Goal: Information Seeking & Learning: Learn about a topic

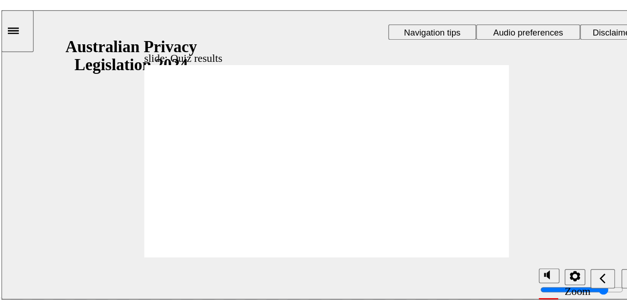
click at [349, 192] on section "Playback Speed 2 1.75" at bounding box center [233, 202] width 465 height 30
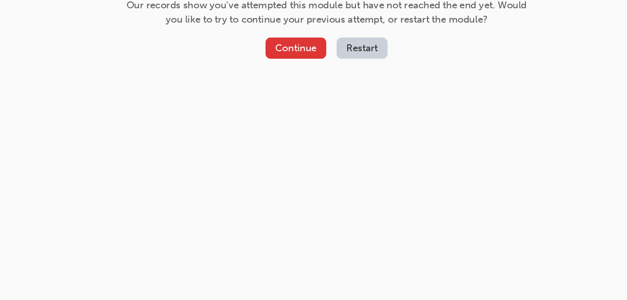
click at [348, 114] on button "Continue" at bounding box center [350, 118] width 43 height 15
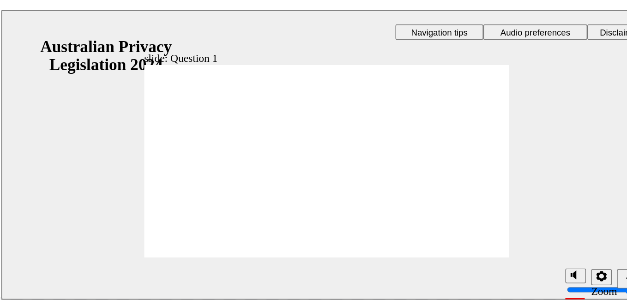
radio input "true"
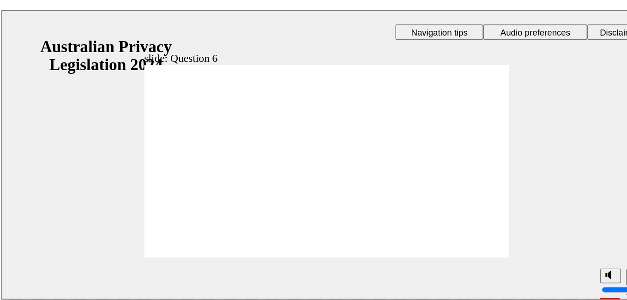
radio input "true"
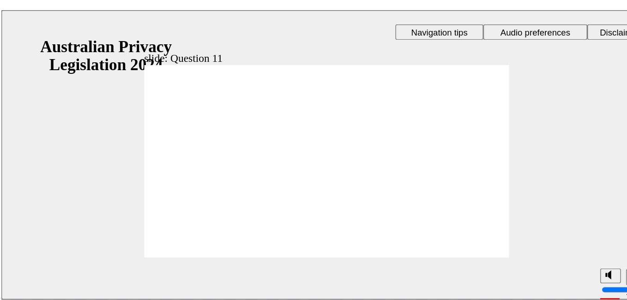
radio input "true"
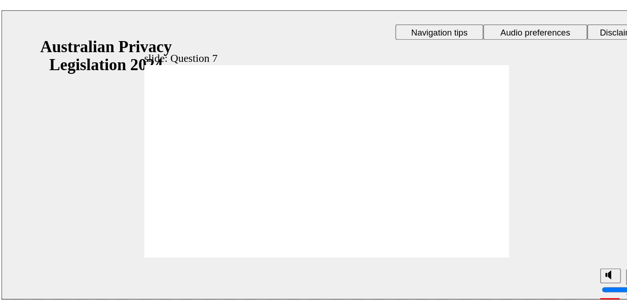
radio input "false"
radio input "true"
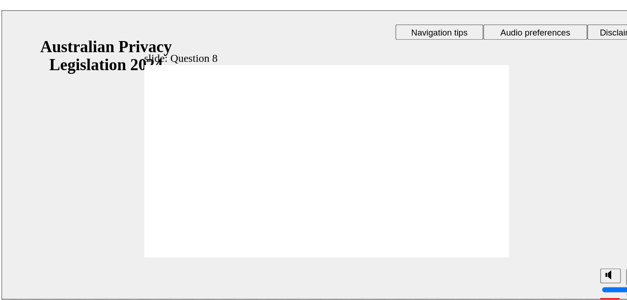
radio input "true"
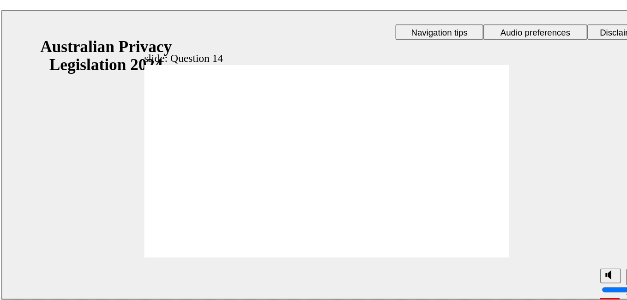
radio input "true"
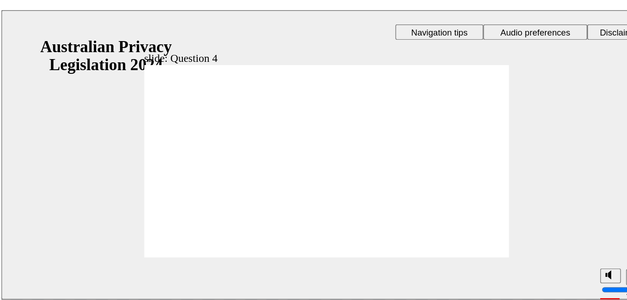
checkbox input "true"
checkbox input "false"
checkbox input "true"
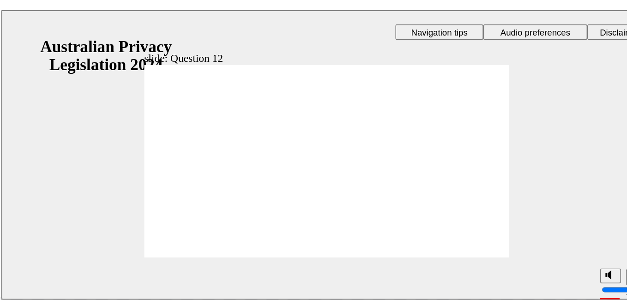
radio input "true"
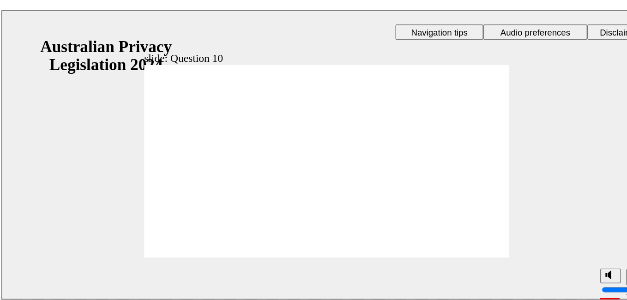
radio input "true"
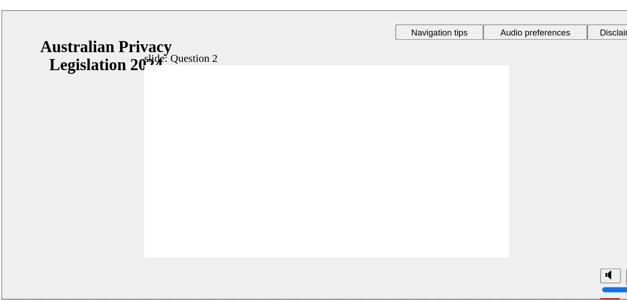
checkbox input "true"
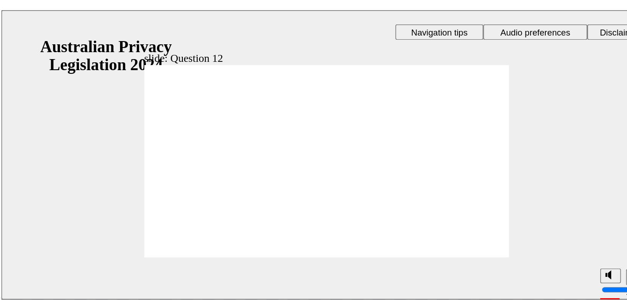
checkbox input "true"
radio input "true"
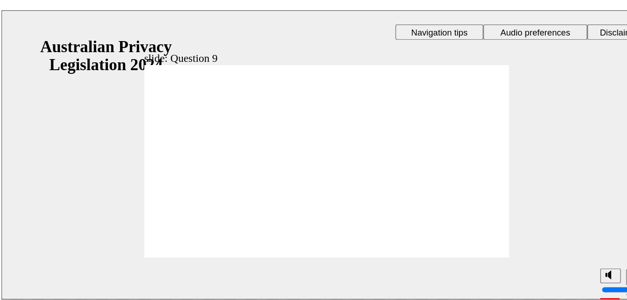
click at [342, 188] on section "Playback Speed 2 1.75" at bounding box center [233, 202] width 465 height 30
radio input "true"
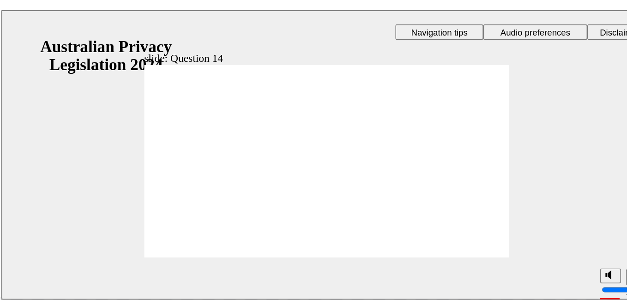
radio input "true"
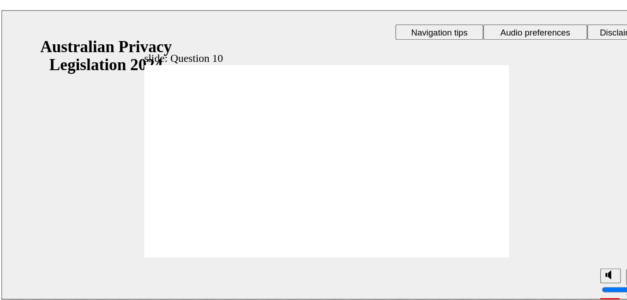
radio input "true"
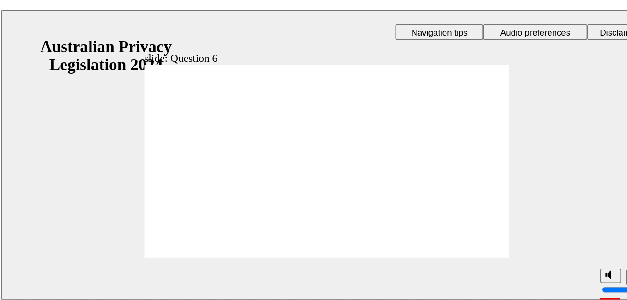
radio input "true"
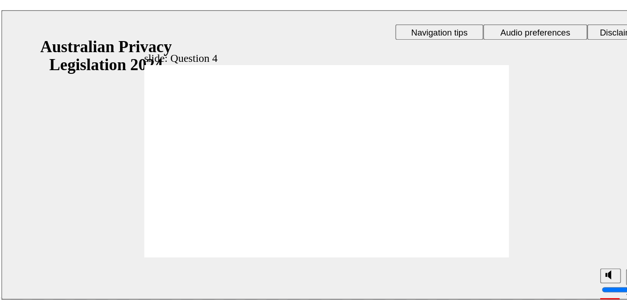
radio input "true"
drag, startPoint x: 214, startPoint y: 120, endPoint x: 217, endPoint y: 113, distance: 8.3
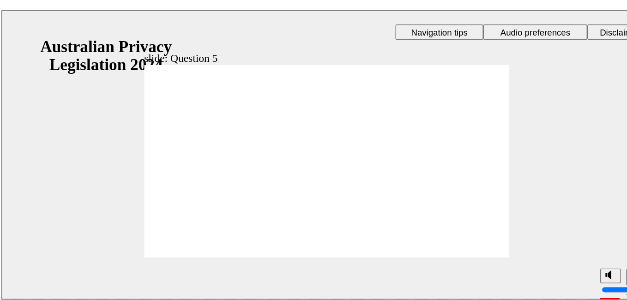
radio input "true"
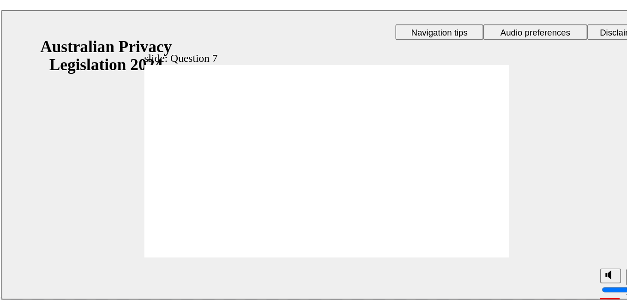
radio input "true"
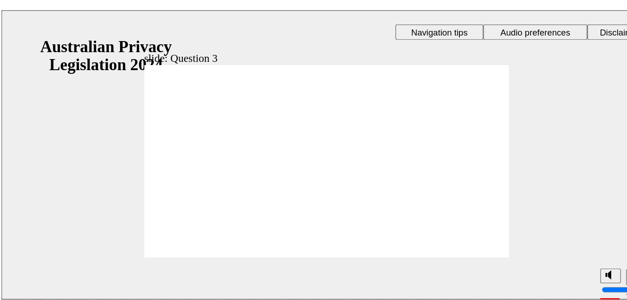
checkbox input "true"
radio input "true"
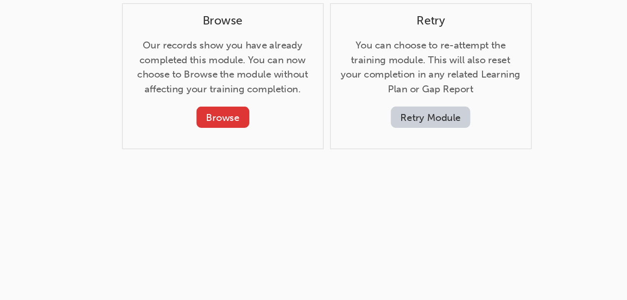
click at [302, 171] on button "Browse" at bounding box center [298, 168] width 38 height 15
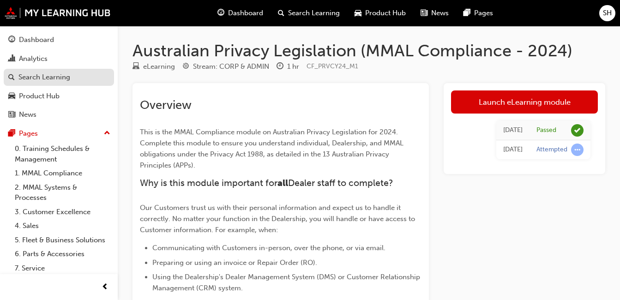
click at [36, 78] on div "Search Learning" at bounding box center [44, 77] width 52 height 11
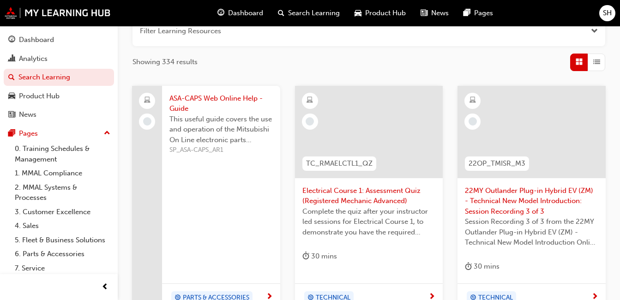
scroll to position [127, 0]
click at [67, 45] on div "Dashboard" at bounding box center [58, 40] width 101 height 12
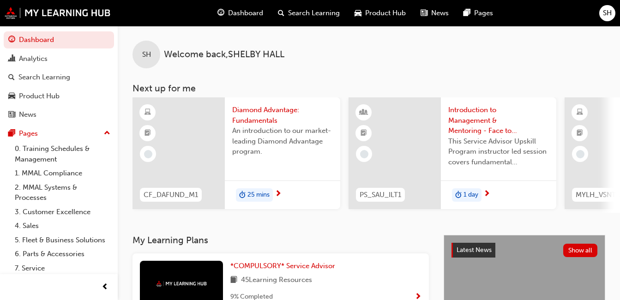
click at [262, 195] on span "25 mins" at bounding box center [258, 195] width 22 height 11
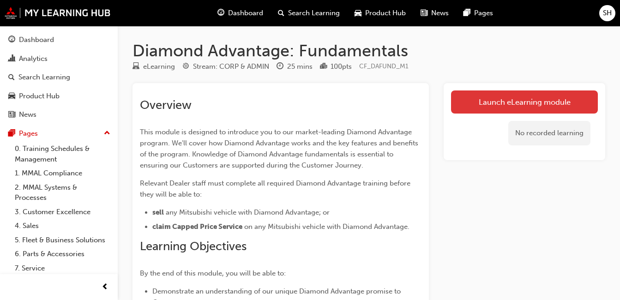
click at [491, 101] on link "Launch eLearning module" at bounding box center [524, 101] width 147 height 23
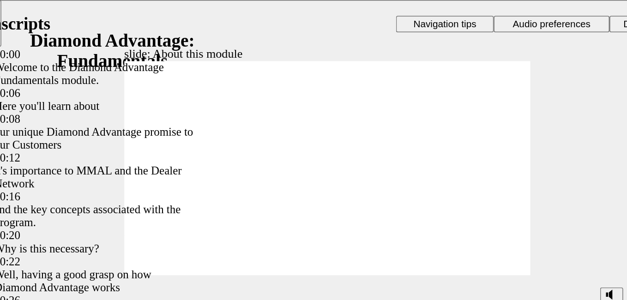
type input "45"
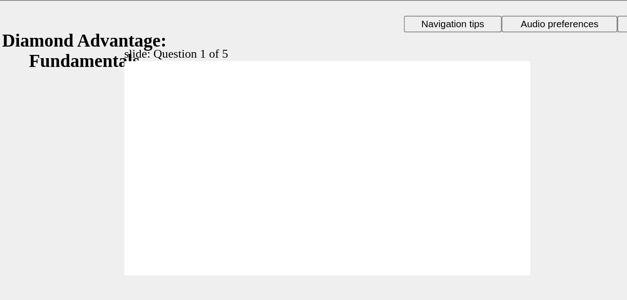
drag, startPoint x: 219, startPoint y: 144, endPoint x: 286, endPoint y: 127, distance: 68.9
drag, startPoint x: 260, startPoint y: 148, endPoint x: 199, endPoint y: 131, distance: 63.7
drag, startPoint x: 259, startPoint y: 126, endPoint x: 130, endPoint y: 126, distance: 128.8
drag, startPoint x: 183, startPoint y: 126, endPoint x: 260, endPoint y: 128, distance: 77.1
drag, startPoint x: 138, startPoint y: 142, endPoint x: 207, endPoint y: 120, distance: 72.6
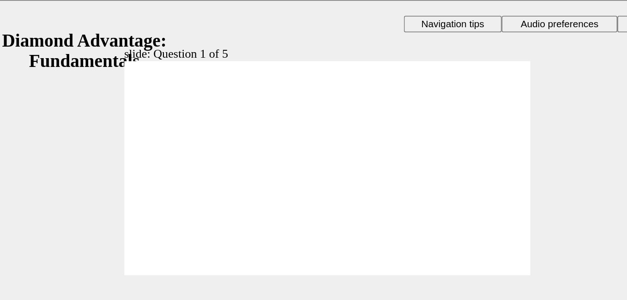
radio input "true"
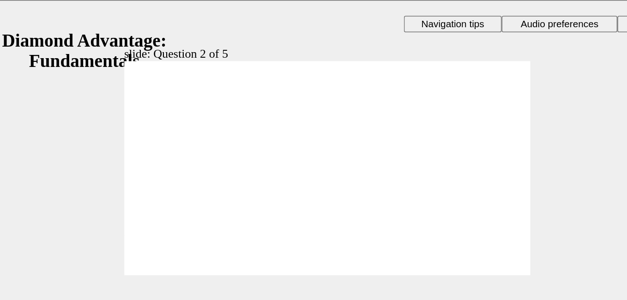
radio input "true"
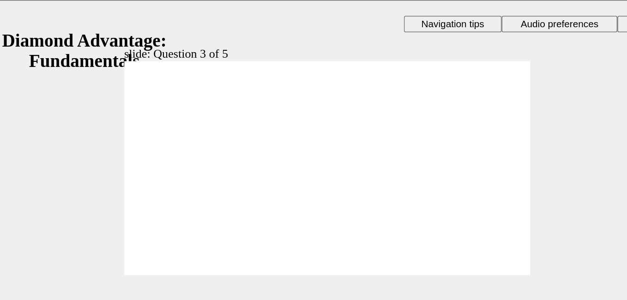
checkbox input "true"
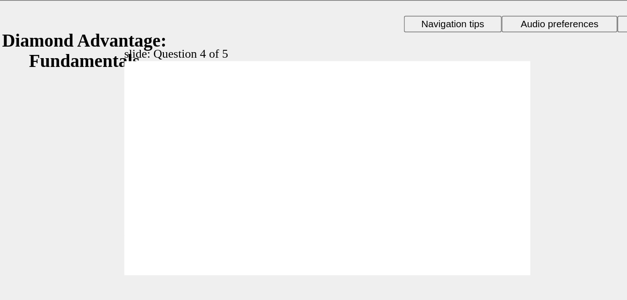
radio input "true"
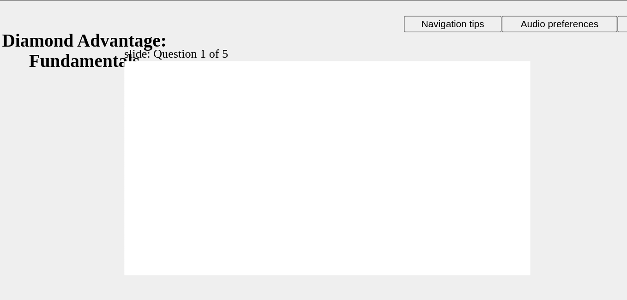
drag, startPoint x: 202, startPoint y: 144, endPoint x: 137, endPoint y: 121, distance: 68.6
drag, startPoint x: 127, startPoint y: 147, endPoint x: 254, endPoint y: 122, distance: 129.8
drag, startPoint x: 253, startPoint y: 144, endPoint x: 186, endPoint y: 126, distance: 69.8
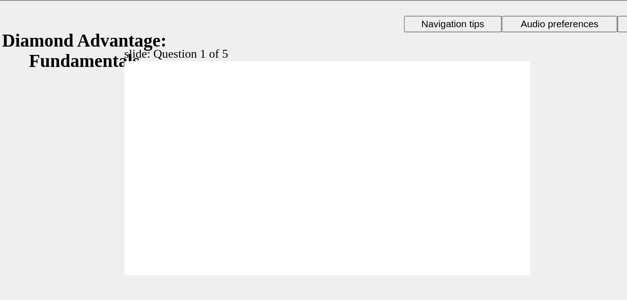
radio input "true"
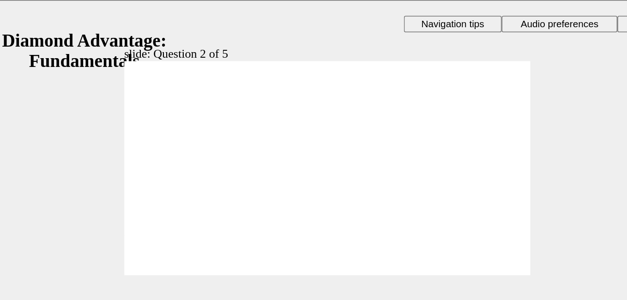
radio input "true"
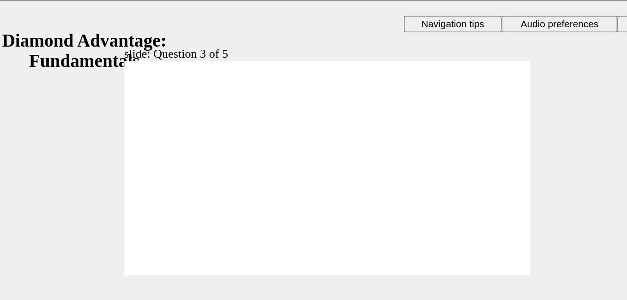
checkbox input "true"
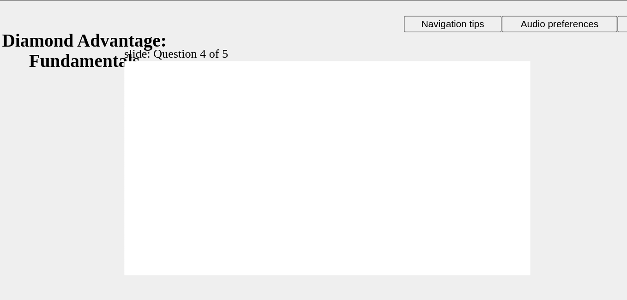
checkbox input "false"
checkbox input "true"
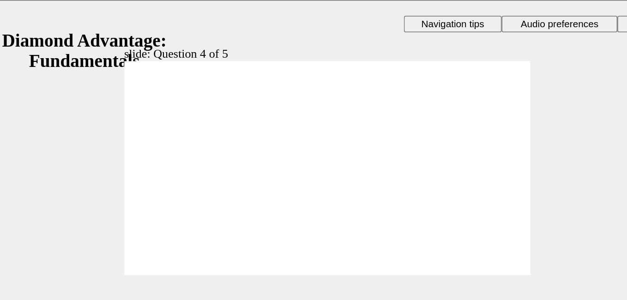
radio input "true"
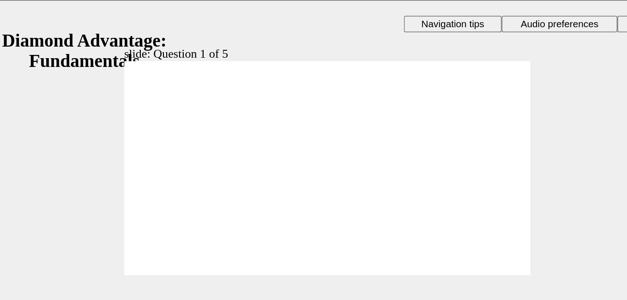
drag, startPoint x: 149, startPoint y: 146, endPoint x: 214, endPoint y: 125, distance: 68.6
drag, startPoint x: 205, startPoint y: 145, endPoint x: 139, endPoint y: 124, distance: 68.3
drag, startPoint x: 212, startPoint y: 121, endPoint x: 281, endPoint y: 126, distance: 68.9
drag, startPoint x: 266, startPoint y: 143, endPoint x: 201, endPoint y: 120, distance: 68.9
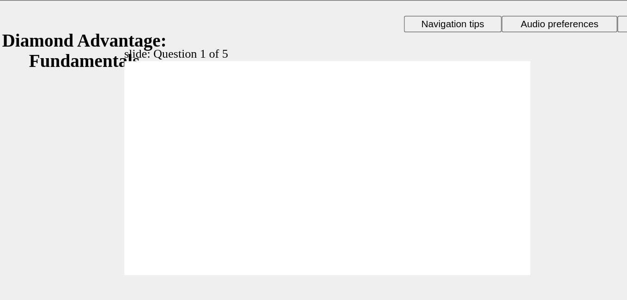
radio input "true"
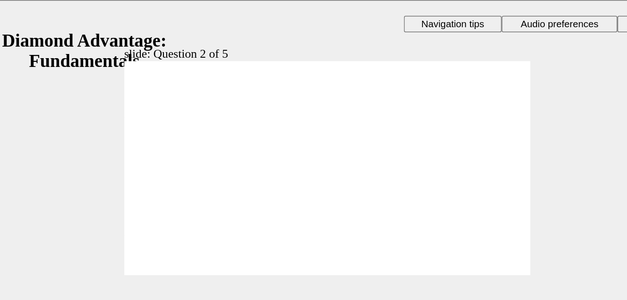
drag, startPoint x: 204, startPoint y: 136, endPoint x: 203, endPoint y: 143, distance: 6.5
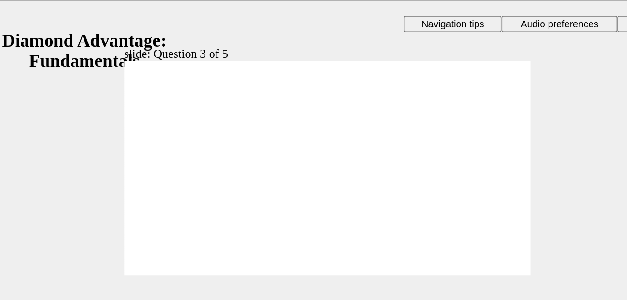
radio input "true"
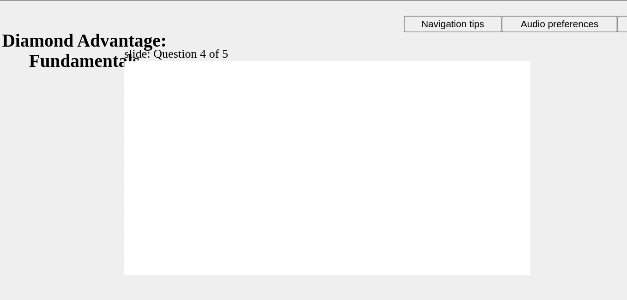
checkbox input "true"
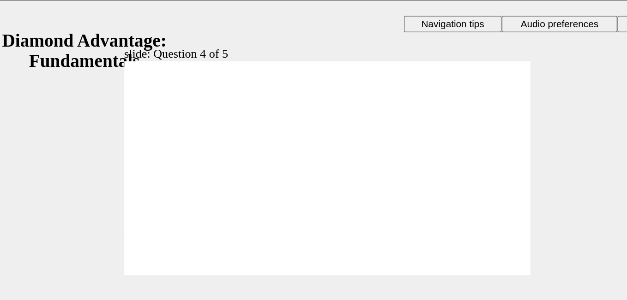
radio input "true"
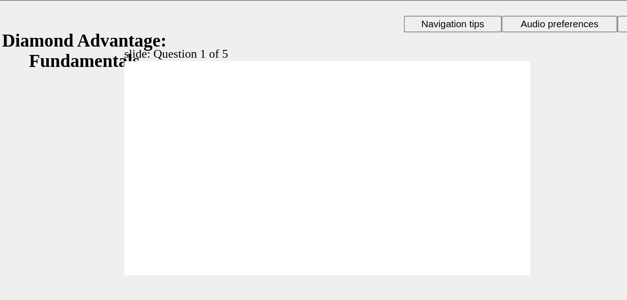
drag, startPoint x: 143, startPoint y: 145, endPoint x: 271, endPoint y: 125, distance: 130.4
drag, startPoint x: 195, startPoint y: 147, endPoint x: 127, endPoint y: 127, distance: 71.3
drag, startPoint x: 250, startPoint y: 144, endPoint x: 186, endPoint y: 123, distance: 67.4
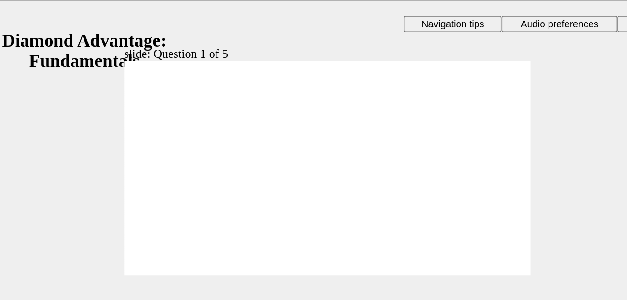
radio input "true"
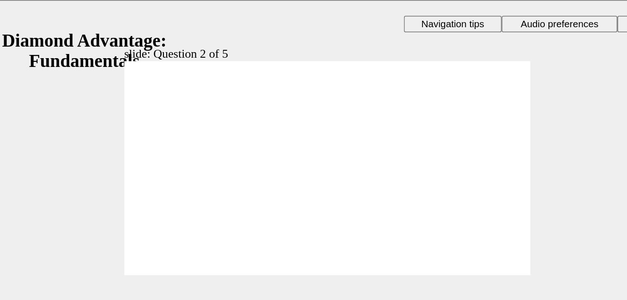
radio input "true"
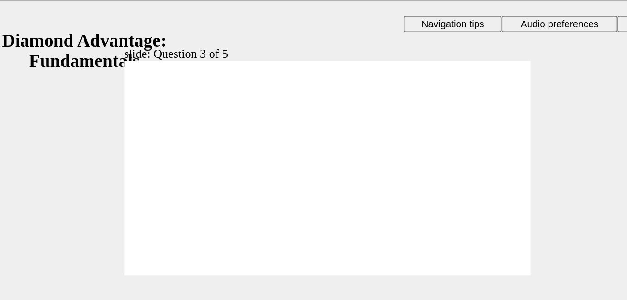
drag, startPoint x: 125, startPoint y: 92, endPoint x: 118, endPoint y: 104, distance: 13.5
checkbox input "true"
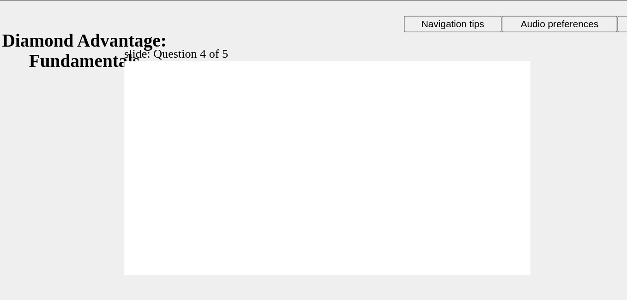
checkbox input "true"
drag, startPoint x: 87, startPoint y: 113, endPoint x: 80, endPoint y: 108, distance: 8.3
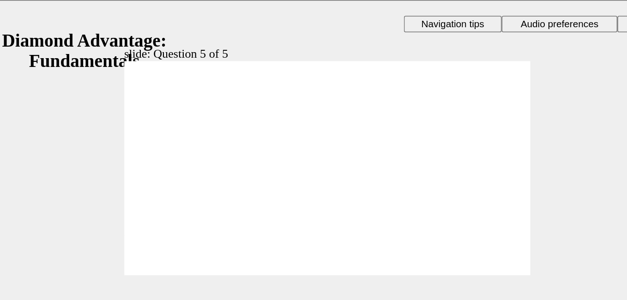
radio input "true"
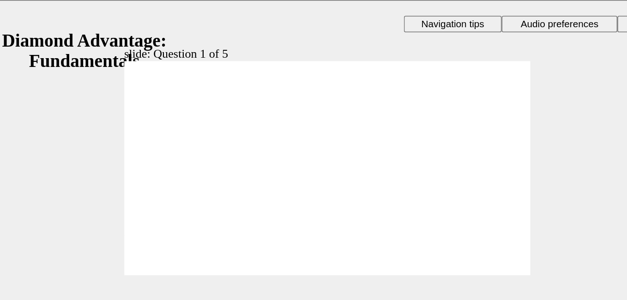
drag, startPoint x: 186, startPoint y: 144, endPoint x: 122, endPoint y: 125, distance: 67.2
drag, startPoint x: 129, startPoint y: 148, endPoint x: 256, endPoint y: 128, distance: 128.5
drag, startPoint x: 258, startPoint y: 141, endPoint x: 200, endPoint y: 125, distance: 60.5
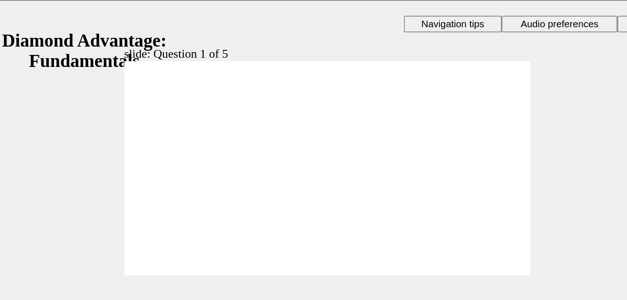
radio input "true"
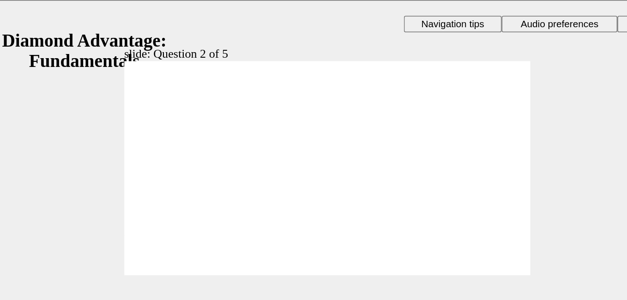
radio input "true"
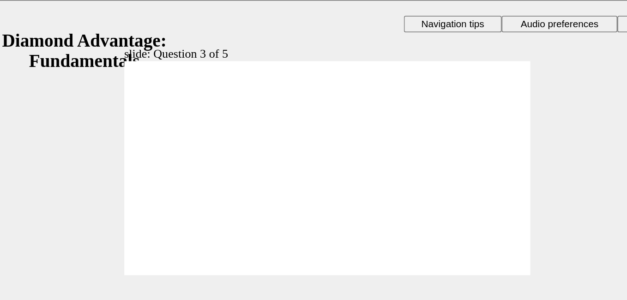
drag, startPoint x: 105, startPoint y: 96, endPoint x: 102, endPoint y: 103, distance: 8.1
checkbox input "true"
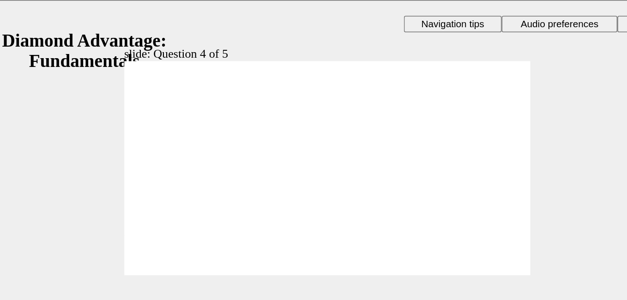
checkbox input "true"
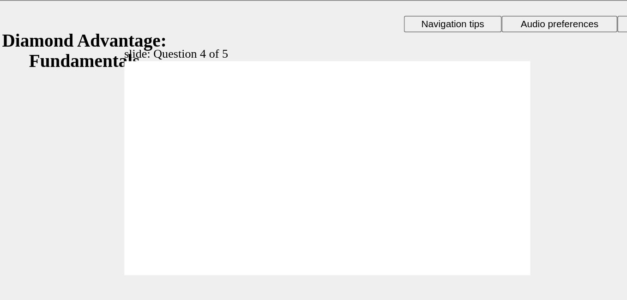
radio input "true"
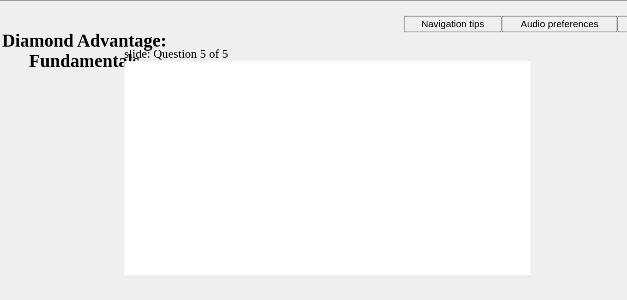
drag, startPoint x: 308, startPoint y: 164, endPoint x: 308, endPoint y: 170, distance: 6.0
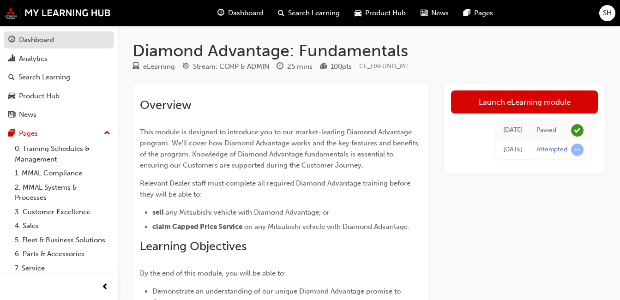
click at [64, 47] on link "Dashboard" at bounding box center [59, 39] width 110 height 17
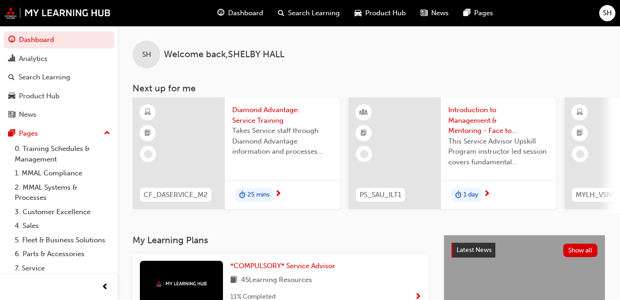
click at [272, 197] on div "25 mins" at bounding box center [254, 195] width 37 height 14
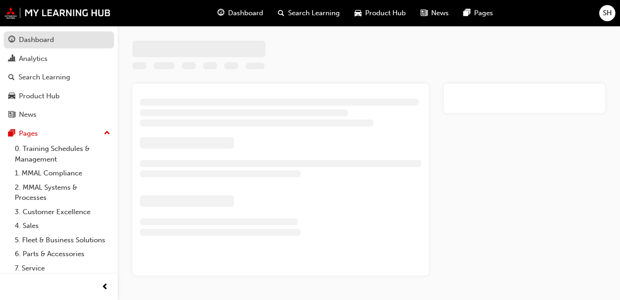
click at [49, 34] on div "Dashboard" at bounding box center [58, 40] width 101 height 12
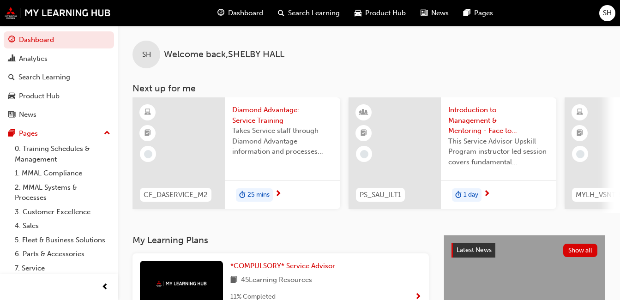
click at [248, 193] on span "25 mins" at bounding box center [258, 195] width 22 height 11
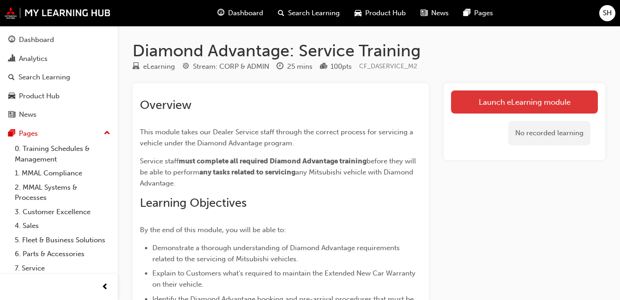
click at [497, 96] on link "Launch eLearning module" at bounding box center [524, 101] width 147 height 23
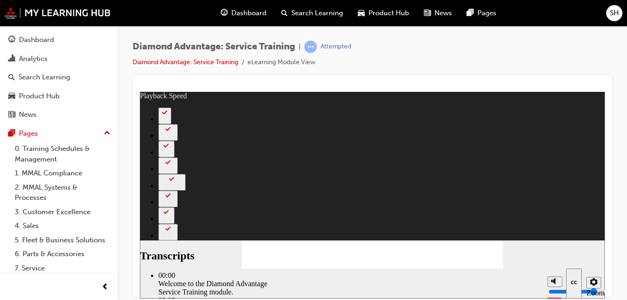
type input "47"
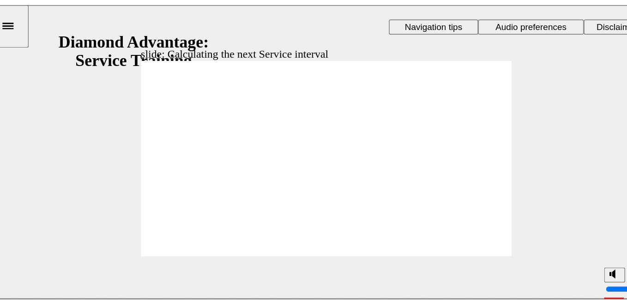
drag, startPoint x: 109, startPoint y: 105, endPoint x: 299, endPoint y: 143, distance: 193.0
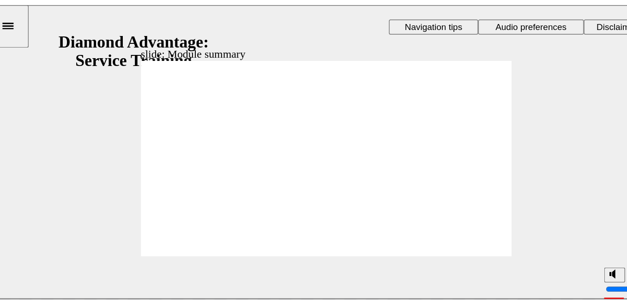
checkbox input "true"
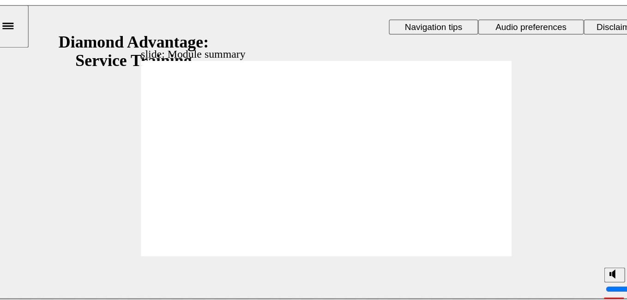
checkbox input "true"
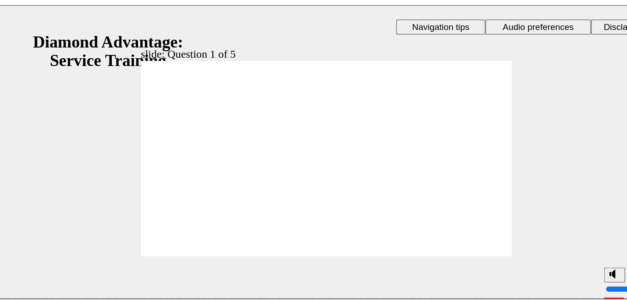
checkbox input "true"
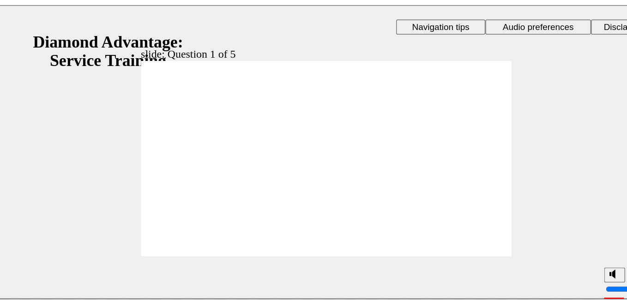
checkbox input "true"
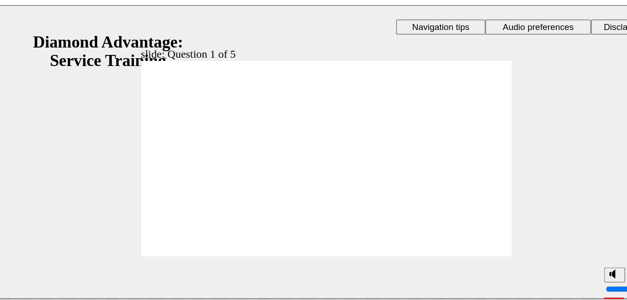
checkbox input "true"
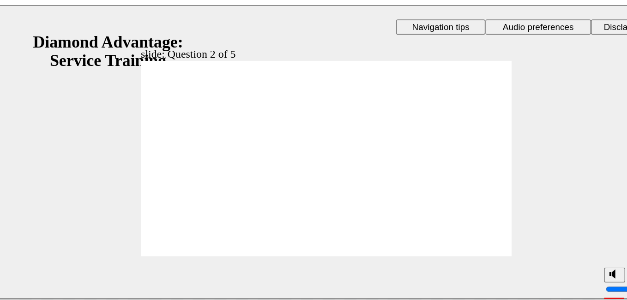
checkbox input "true"
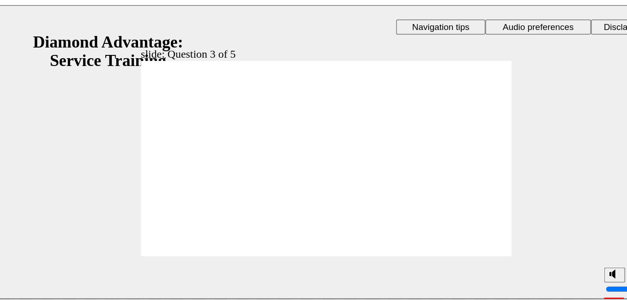
checkbox input "true"
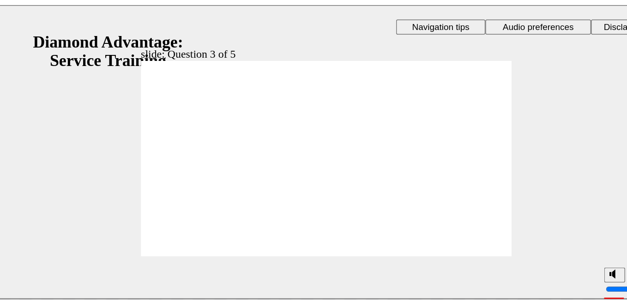
radio input "true"
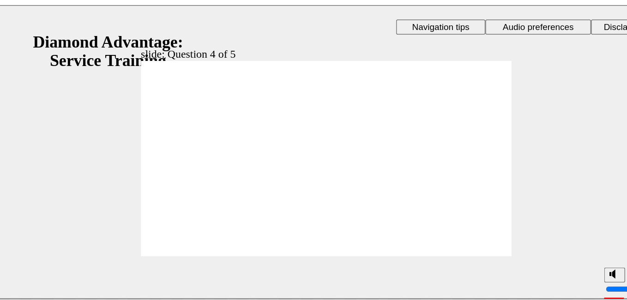
radio input "true"
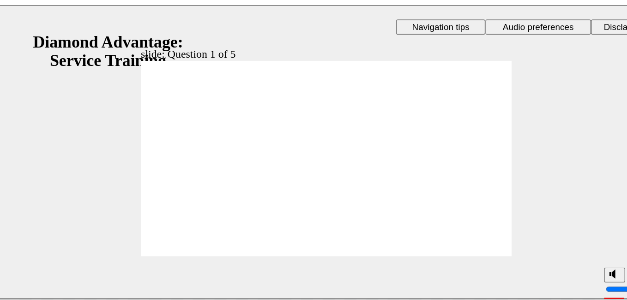
checkbox input "true"
drag, startPoint x: 125, startPoint y: 147, endPoint x: 124, endPoint y: 167, distance: 19.4
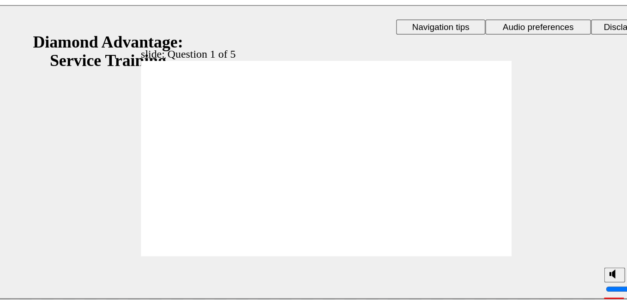
checkbox input "true"
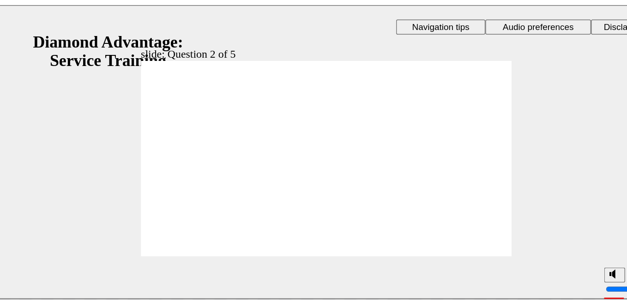
checkbox input "true"
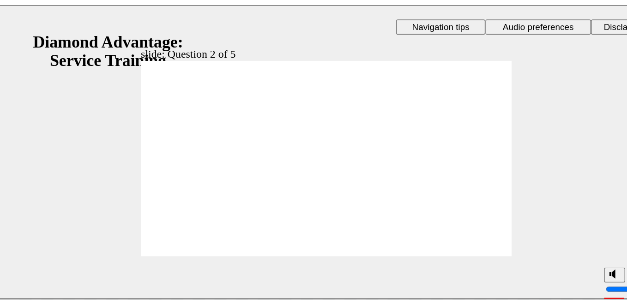
checkbox input "true"
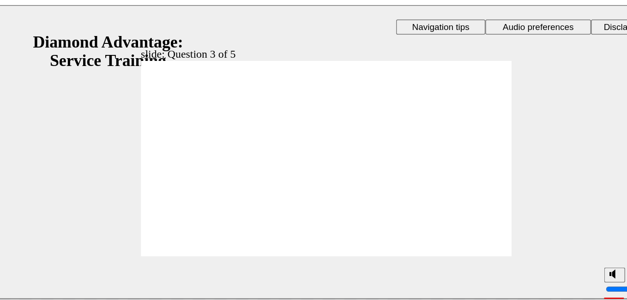
checkbox input "true"
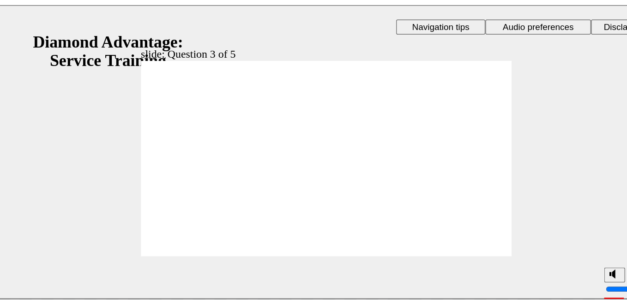
checkbox input "true"
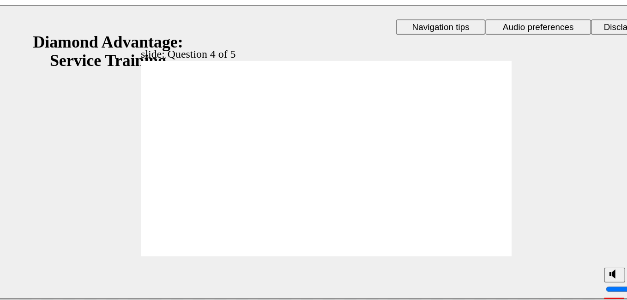
drag, startPoint x: 211, startPoint y: 135, endPoint x: 211, endPoint y: 147, distance: 12.0
radio input "true"
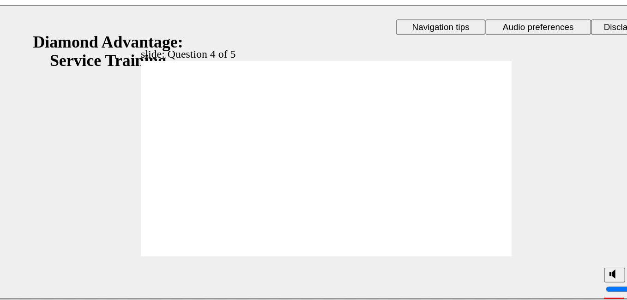
radio input "true"
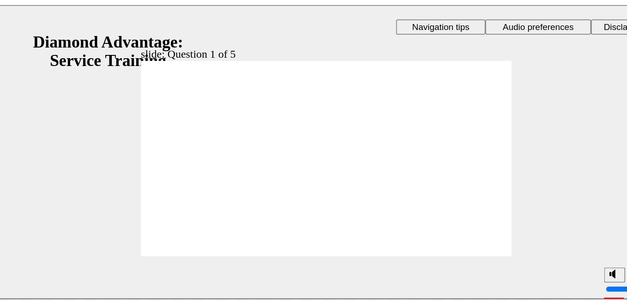
checkbox input "true"
drag, startPoint x: 145, startPoint y: 109, endPoint x: 143, endPoint y: 154, distance: 44.4
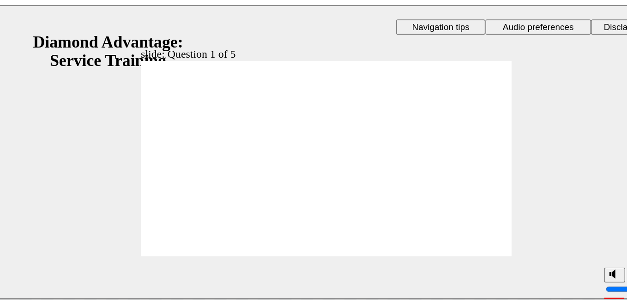
checkbox input "true"
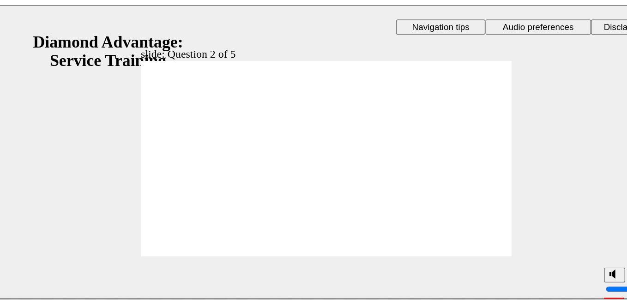
checkbox input "true"
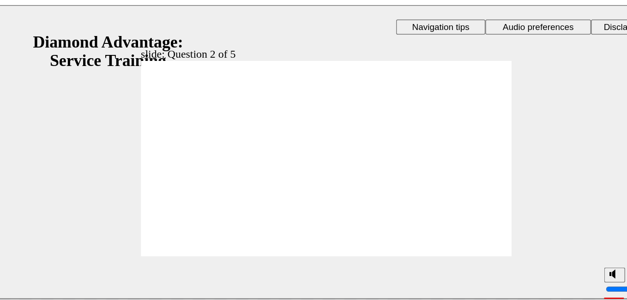
checkbox input "true"
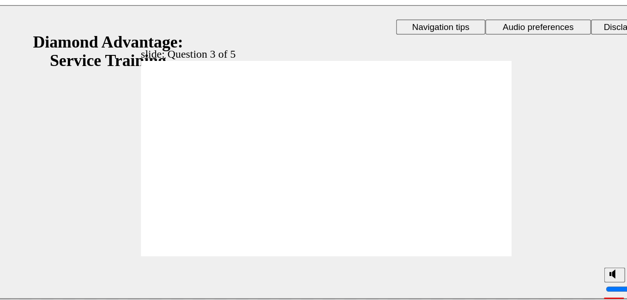
checkbox input "true"
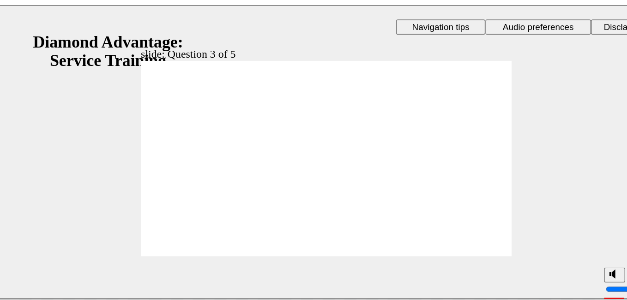
radio input "true"
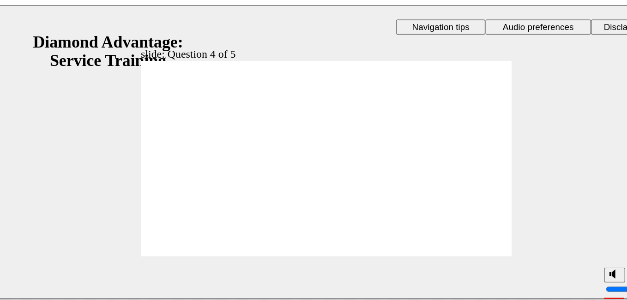
radio input "true"
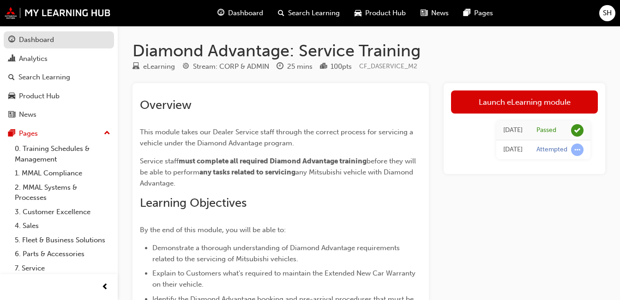
click at [61, 36] on div "Dashboard" at bounding box center [58, 40] width 101 height 12
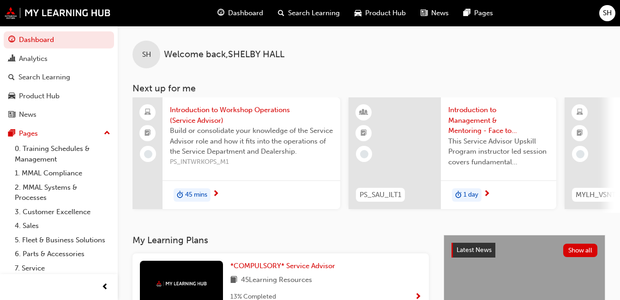
click at [196, 197] on span "45 mins" at bounding box center [196, 195] width 22 height 11
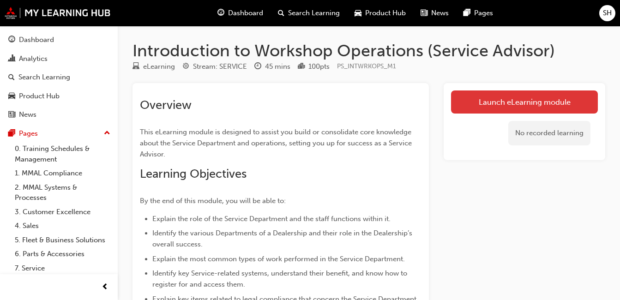
click at [492, 100] on link "Launch eLearning module" at bounding box center [524, 101] width 147 height 23
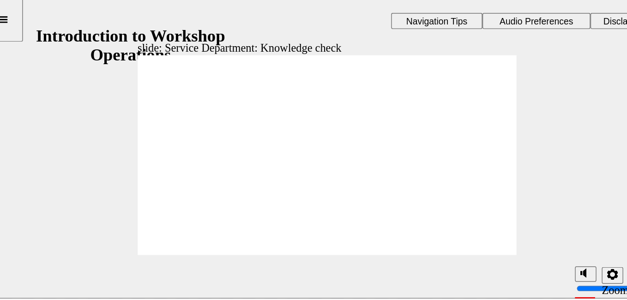
checkbox input "true"
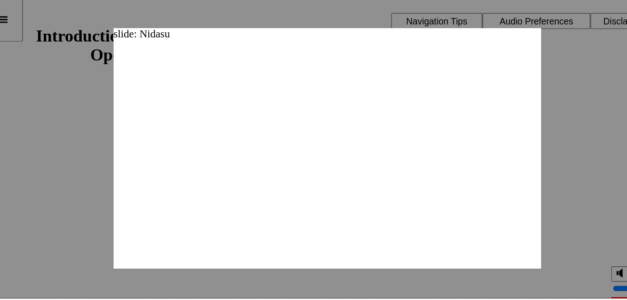
drag, startPoint x: 363, startPoint y: 28, endPoint x: 354, endPoint y: 34, distance: 11.0
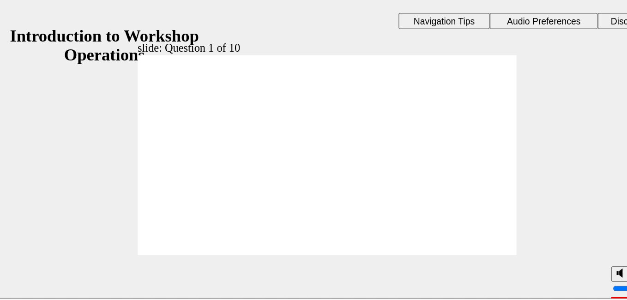
checkbox input "true"
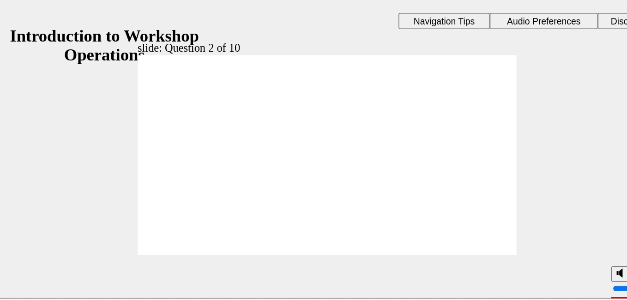
radio input "true"
drag, startPoint x: 124, startPoint y: 126, endPoint x: 127, endPoint y: 114, distance: 12.3
radio input "false"
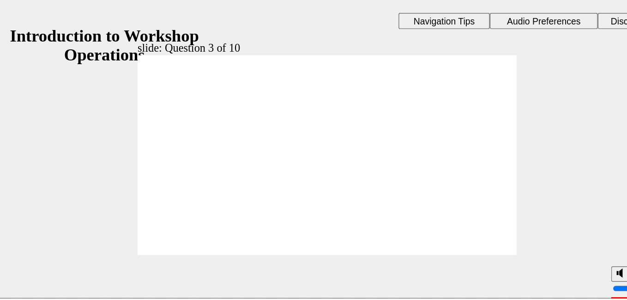
radio input "true"
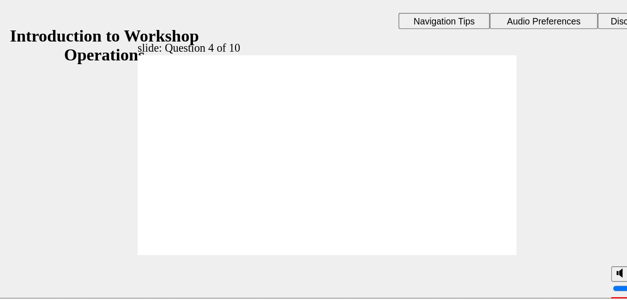
checkbox input "true"
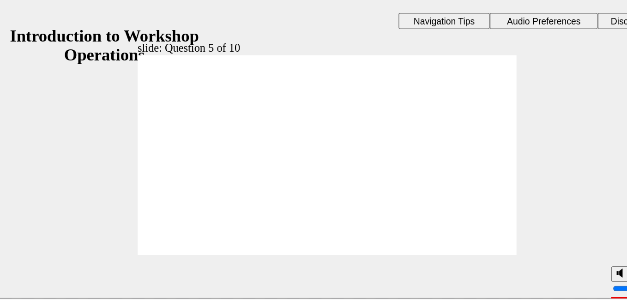
radio input "true"
checkbox input "true"
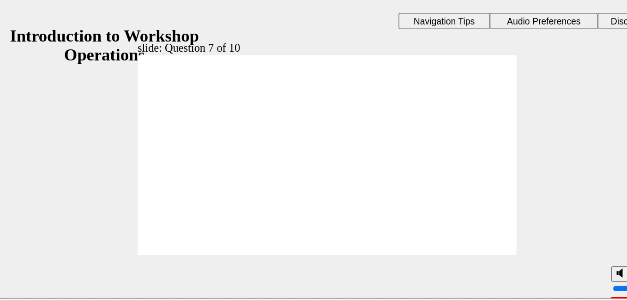
drag, startPoint x: 174, startPoint y: 117, endPoint x: 168, endPoint y: 128, distance: 12.4
checkbox input "true"
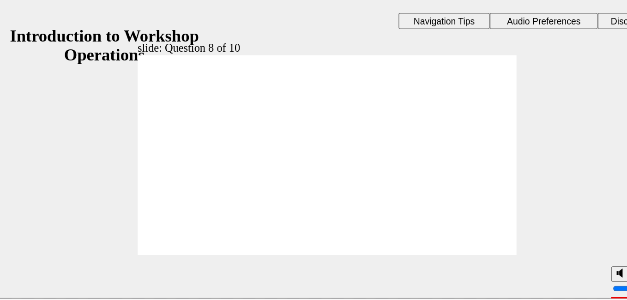
radio input "true"
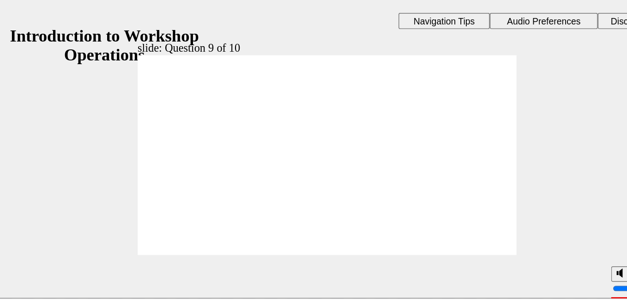
checkbox input "true"
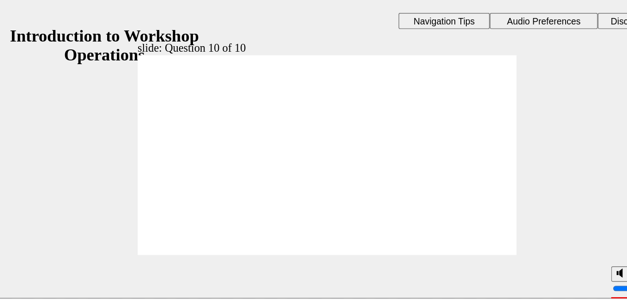
radio input "true"
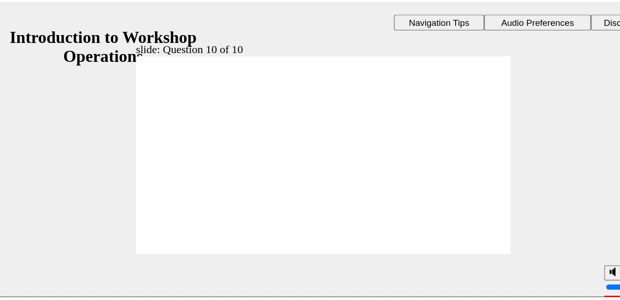
scroll to position [9, 0]
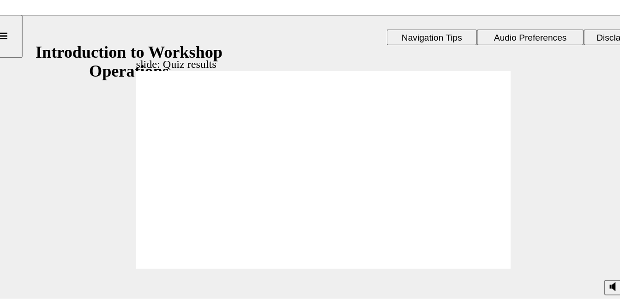
scroll to position [0, 0]
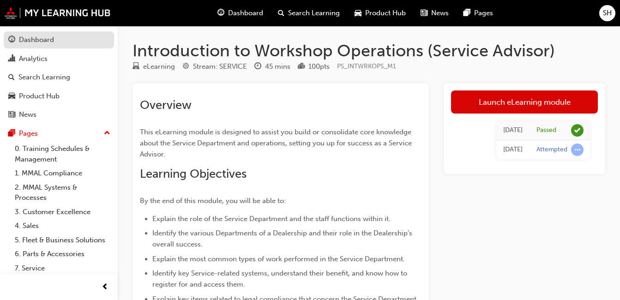
click at [49, 40] on div "Dashboard" at bounding box center [36, 40] width 35 height 11
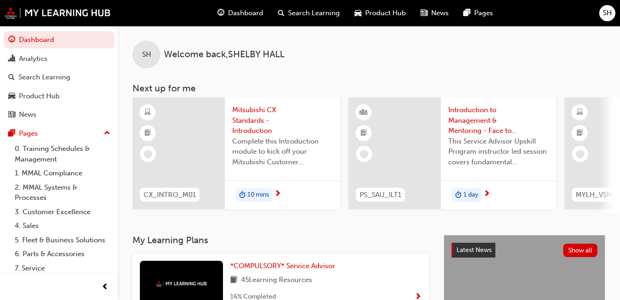
click at [253, 193] on span "10 mins" at bounding box center [258, 195] width 22 height 11
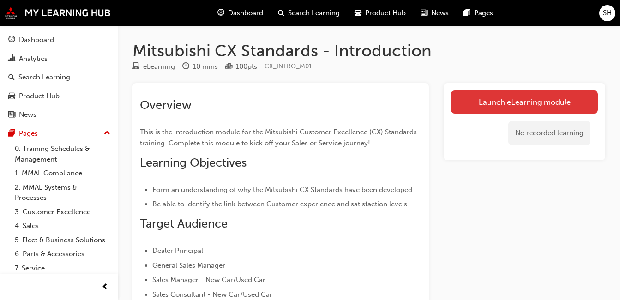
click at [495, 93] on link "Launch eLearning module" at bounding box center [524, 101] width 147 height 23
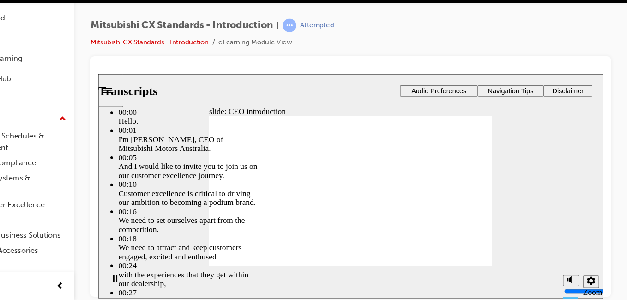
type input "155"
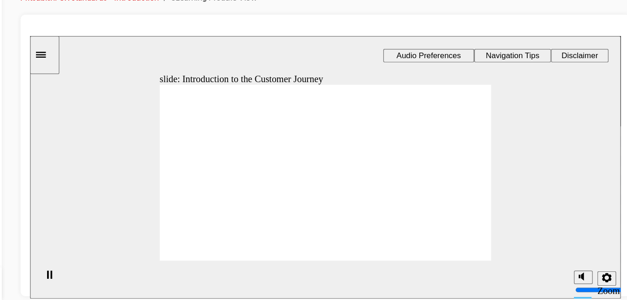
drag, startPoint x: 256, startPoint y: 162, endPoint x: 268, endPoint y: 162, distance: 11.5
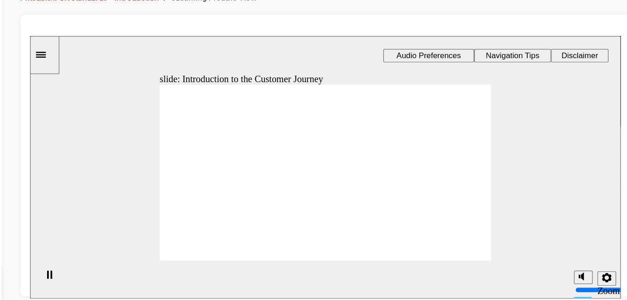
drag, startPoint x: 266, startPoint y: 153, endPoint x: 271, endPoint y: 158, distance: 7.2
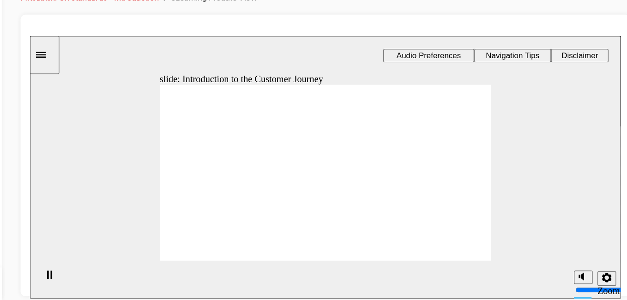
drag, startPoint x: 271, startPoint y: 158, endPoint x: 277, endPoint y: 162, distance: 6.7
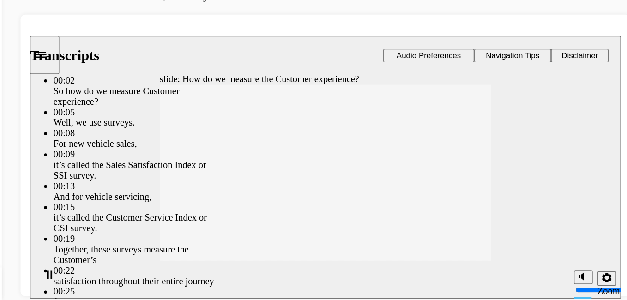
type input "187"
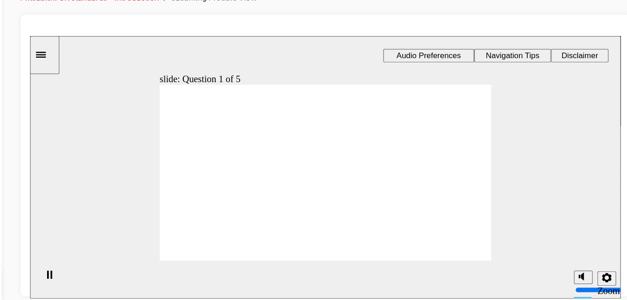
radio input "true"
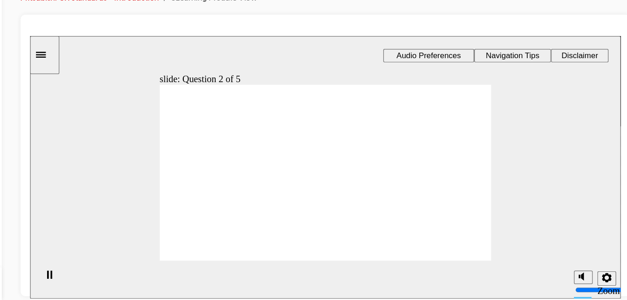
radio input "true"
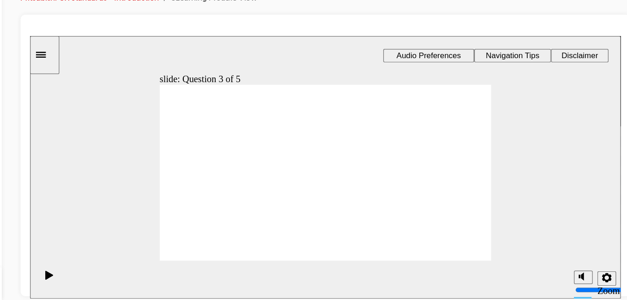
radio input "true"
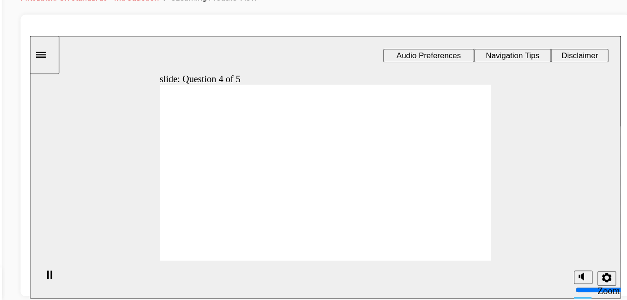
radio input "true"
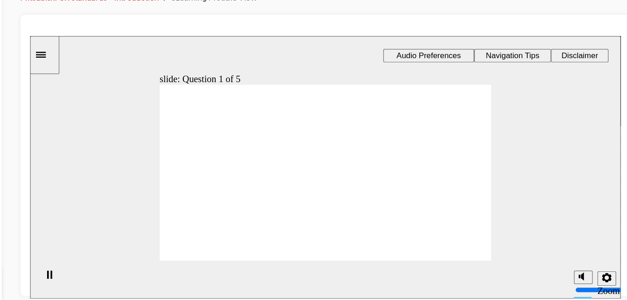
radio input "true"
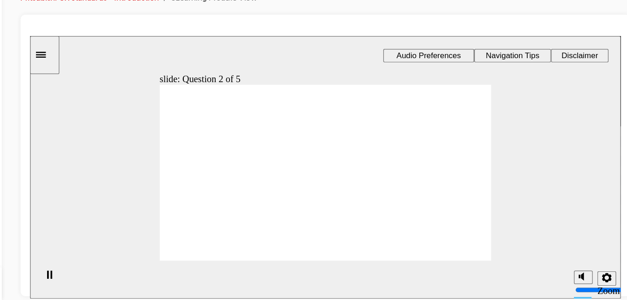
radio input "true"
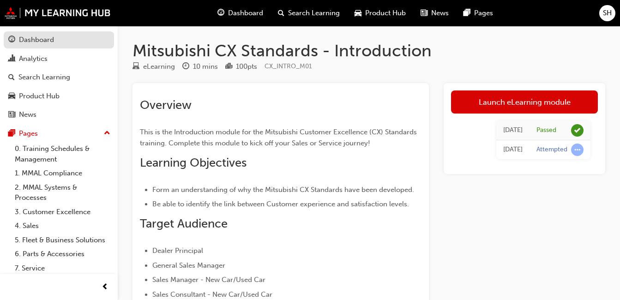
click at [55, 41] on div "Dashboard" at bounding box center [58, 40] width 101 height 12
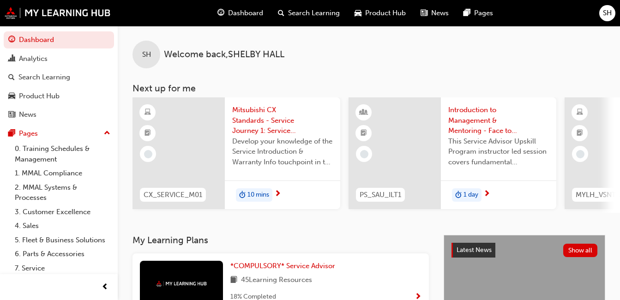
click at [253, 192] on span "10 mins" at bounding box center [258, 195] width 22 height 11
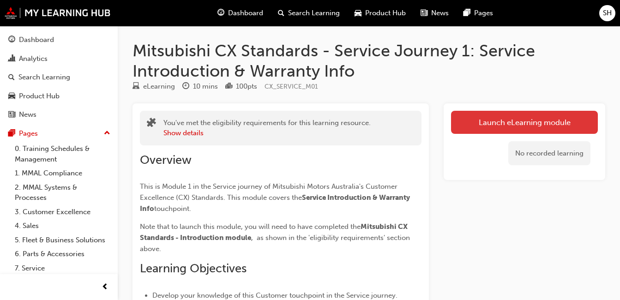
click at [507, 124] on link "Launch eLearning module" at bounding box center [524, 122] width 147 height 23
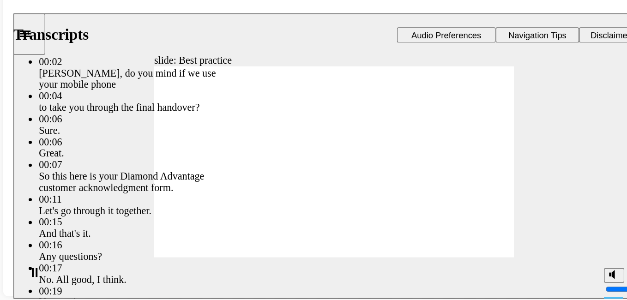
type input "159"
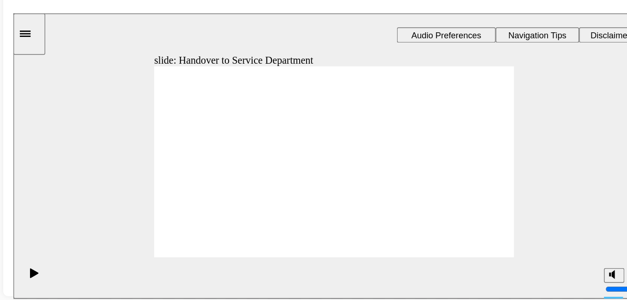
drag, startPoint x: 167, startPoint y: 131, endPoint x: 250, endPoint y: 100, distance: 88.2
drag, startPoint x: 164, startPoint y: 137, endPoint x: 246, endPoint y: 114, distance: 84.9
drag, startPoint x: 166, startPoint y: 144, endPoint x: 356, endPoint y: 91, distance: 197.0
drag, startPoint x: 175, startPoint y: 143, endPoint x: 251, endPoint y: 119, distance: 79.0
drag, startPoint x: 179, startPoint y: 138, endPoint x: 253, endPoint y: 139, distance: 74.3
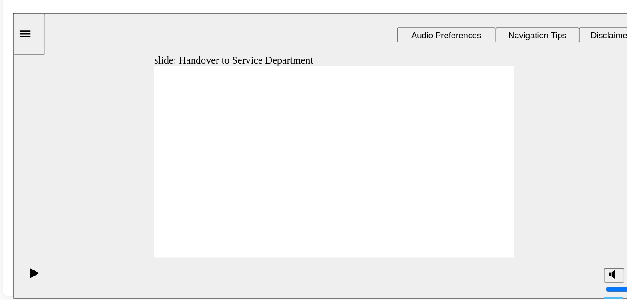
drag, startPoint x: 163, startPoint y: 135, endPoint x: 251, endPoint y: 153, distance: 89.1
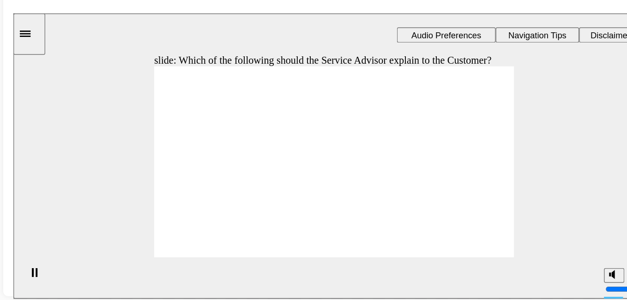
checkbox input "true"
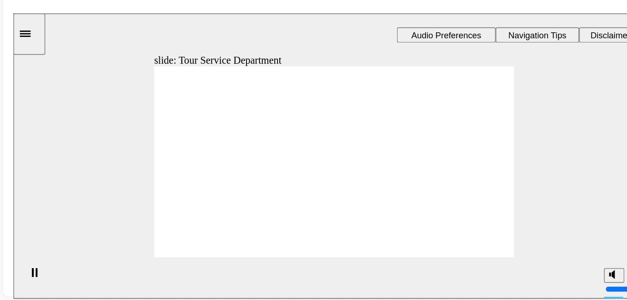
drag, startPoint x: 181, startPoint y: 132, endPoint x: 348, endPoint y: 102, distance: 169.3
drag, startPoint x: 186, startPoint y: 137, endPoint x: 265, endPoint y: 95, distance: 90.5
drag, startPoint x: 181, startPoint y: 130, endPoint x: 298, endPoint y: 104, distance: 120.1
drag, startPoint x: 181, startPoint y: 139, endPoint x: 335, endPoint y: 85, distance: 163.7
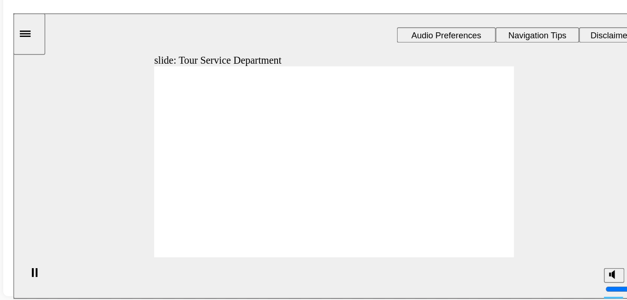
drag, startPoint x: 191, startPoint y: 135, endPoint x: 266, endPoint y: 96, distance: 85.3
drag, startPoint x: 167, startPoint y: 143, endPoint x: 326, endPoint y: 96, distance: 166.1
drag, startPoint x: 181, startPoint y: 139, endPoint x: 271, endPoint y: 105, distance: 97.1
drag, startPoint x: 185, startPoint y: 139, endPoint x: 263, endPoint y: 102, distance: 86.1
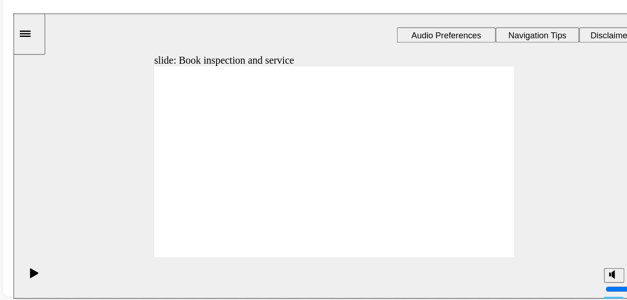
drag, startPoint x: 175, startPoint y: 142, endPoint x: 252, endPoint y: 116, distance: 81.2
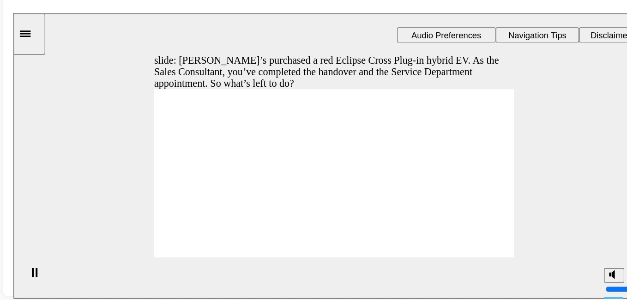
checkbox input "true"
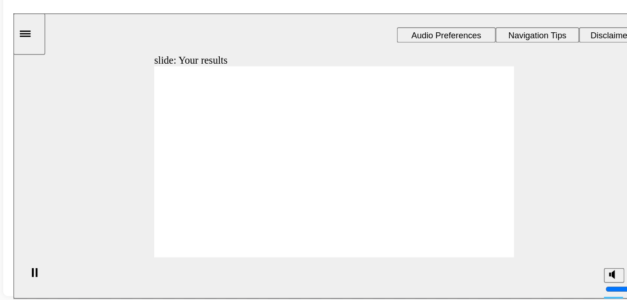
drag, startPoint x: 186, startPoint y: 139, endPoint x: 261, endPoint y: 106, distance: 82.3
drag, startPoint x: 195, startPoint y: 144, endPoint x: 370, endPoint y: 90, distance: 182.4
drag, startPoint x: 185, startPoint y: 144, endPoint x: 372, endPoint y: 103, distance: 190.9
drag, startPoint x: 194, startPoint y: 141, endPoint x: 265, endPoint y: 114, distance: 76.3
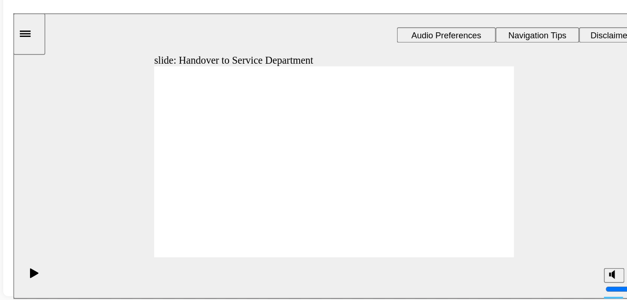
drag, startPoint x: 188, startPoint y: 134, endPoint x: 245, endPoint y: 114, distance: 59.9
drag, startPoint x: 166, startPoint y: 146, endPoint x: 245, endPoint y: 130, distance: 81.0
drag, startPoint x: 164, startPoint y: 143, endPoint x: 270, endPoint y: 125, distance: 107.2
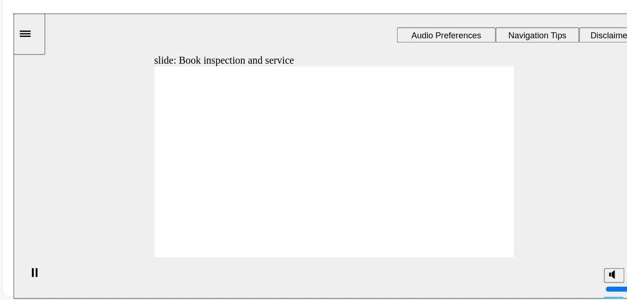
drag, startPoint x: 178, startPoint y: 144, endPoint x: 289, endPoint y: 113, distance: 115.4
drag, startPoint x: 249, startPoint y: 103, endPoint x: 327, endPoint y: 111, distance: 78.8
drag, startPoint x: 180, startPoint y: 144, endPoint x: 265, endPoint y: 115, distance: 89.3
drag, startPoint x: 177, startPoint y: 131, endPoint x: 254, endPoint y: 114, distance: 78.8
drag, startPoint x: 175, startPoint y: 144, endPoint x: 346, endPoint y: 122, distance: 172.8
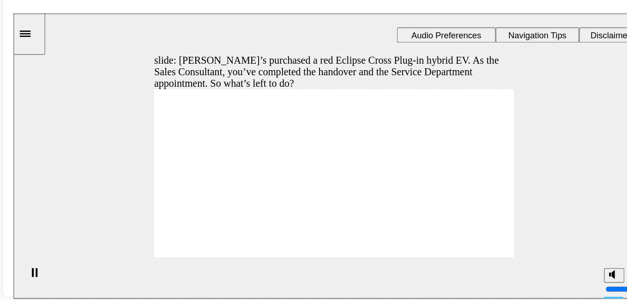
checkbox input "true"
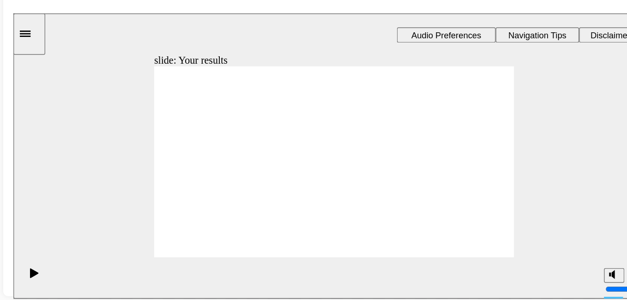
drag, startPoint x: 161, startPoint y: 140, endPoint x: 245, endPoint y: 105, distance: 90.4
drag, startPoint x: 169, startPoint y: 139, endPoint x: 271, endPoint y: 113, distance: 106.3
drag, startPoint x: 159, startPoint y: 144, endPoint x: 219, endPoint y: 124, distance: 63.1
drag, startPoint x: 158, startPoint y: 141, endPoint x: 237, endPoint y: 126, distance: 80.5
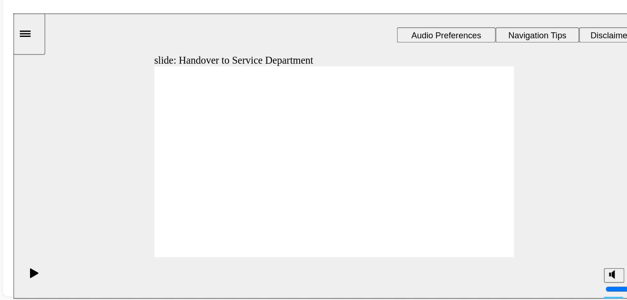
drag, startPoint x: 176, startPoint y: 142, endPoint x: 346, endPoint y: 106, distance: 173.1
drag, startPoint x: 179, startPoint y: 146, endPoint x: 256, endPoint y: 157, distance: 77.4
drag, startPoint x: 227, startPoint y: 103, endPoint x: 333, endPoint y: 96, distance: 106.0
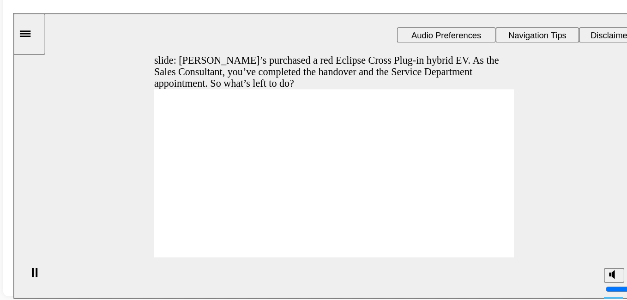
checkbox input "true"
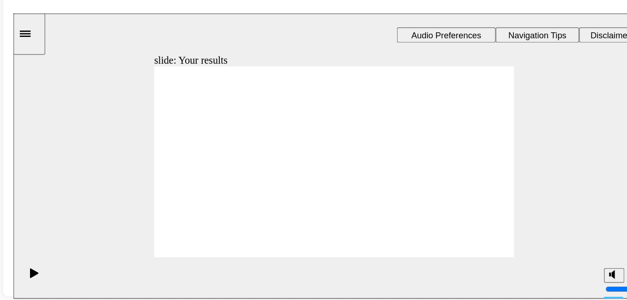
click at [31, 27] on icon "Sidebar Toggle" at bounding box center [25, 27] width 14 height 6
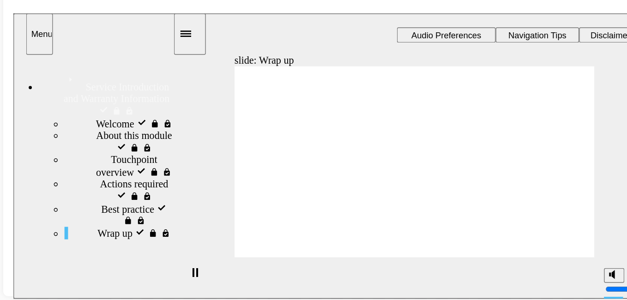
click at [140, 24] on div "Sidebar Toggle" at bounding box center [141, 27] width 16 height 7
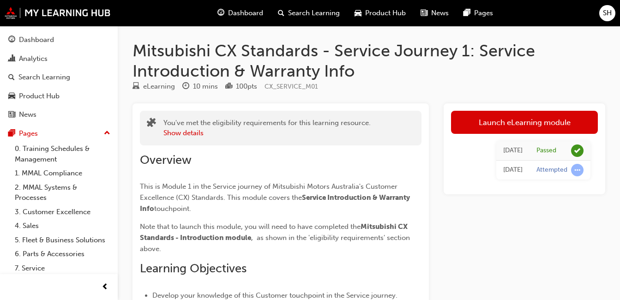
click at [49, 30] on button "Dashboard Analytics Search Learning Product Hub News Pages" at bounding box center [59, 78] width 110 height 96
click at [50, 46] on link "Dashboard" at bounding box center [59, 39] width 110 height 17
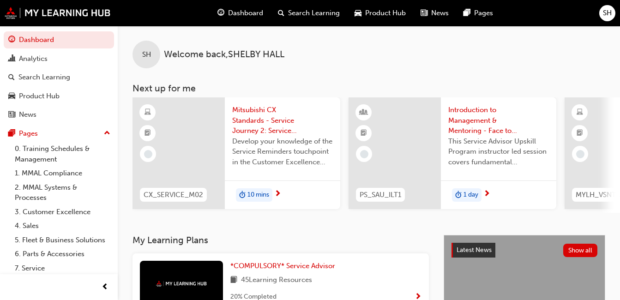
click at [261, 190] on span "10 mins" at bounding box center [258, 195] width 22 height 11
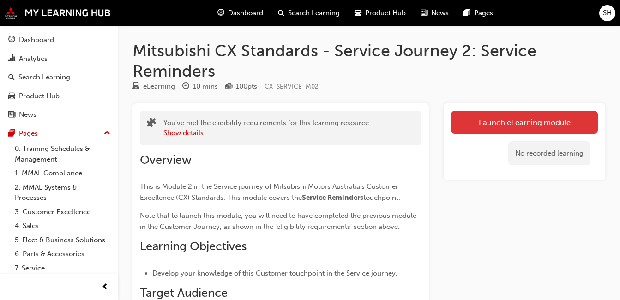
click at [502, 116] on link "Launch eLearning module" at bounding box center [524, 122] width 147 height 23
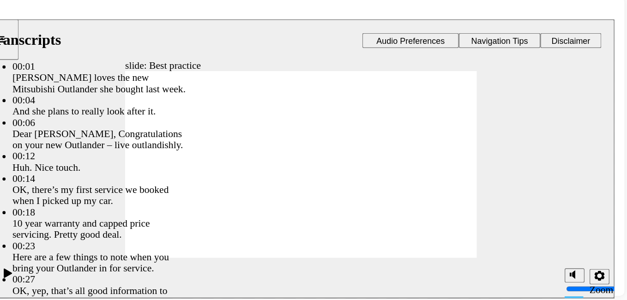
type input "202"
type input "209"
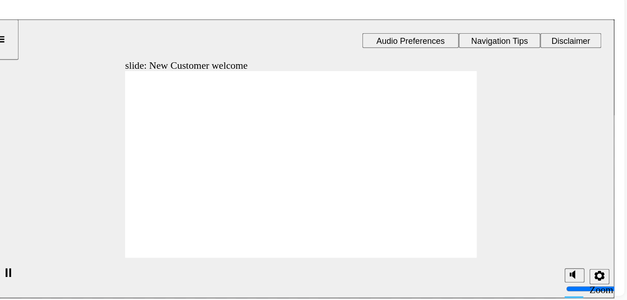
drag, startPoint x: 139, startPoint y: 146, endPoint x: 220, endPoint y: 132, distance: 82.3
drag, startPoint x: 152, startPoint y: 145, endPoint x: 226, endPoint y: 144, distance: 74.3
drag, startPoint x: 151, startPoint y: 144, endPoint x: 221, endPoint y: 148, distance: 69.3
drag, startPoint x: 170, startPoint y: 144, endPoint x: 240, endPoint y: 162, distance: 72.7
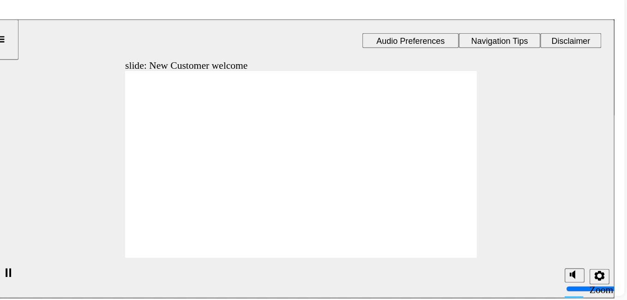
checkbox input "true"
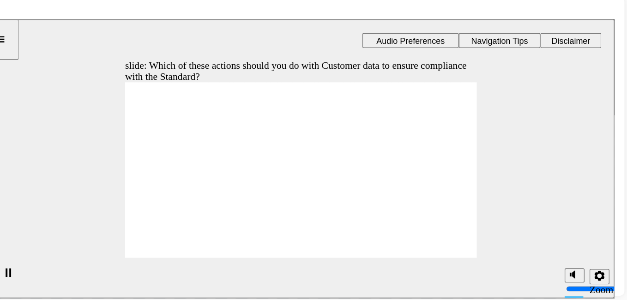
checkbox input "true"
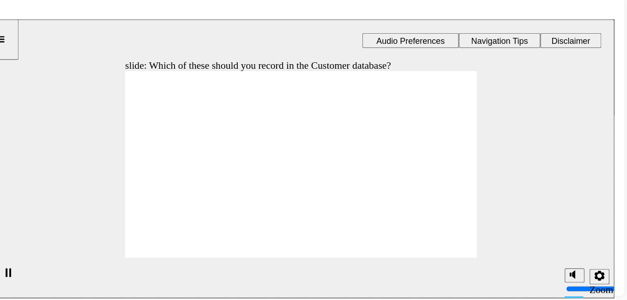
checkbox input "true"
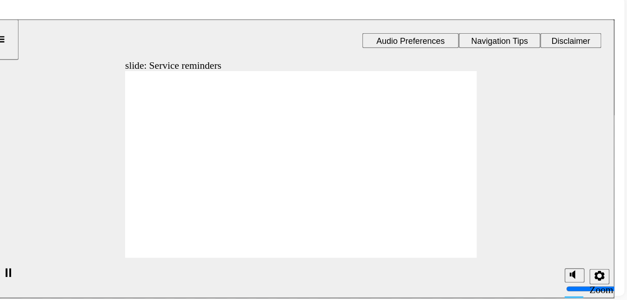
drag, startPoint x: 140, startPoint y: 147, endPoint x: 220, endPoint y: 117, distance: 85.2
drag, startPoint x: 152, startPoint y: 145, endPoint x: 323, endPoint y: 111, distance: 174.6
drag, startPoint x: 129, startPoint y: 142, endPoint x: 214, endPoint y: 124, distance: 86.5
drag, startPoint x: 136, startPoint y: 143, endPoint x: 210, endPoint y: 137, distance: 74.1
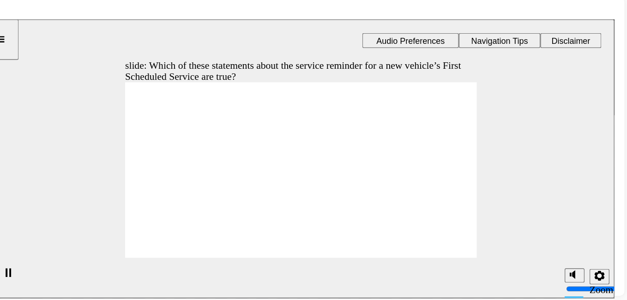
checkbox input "true"
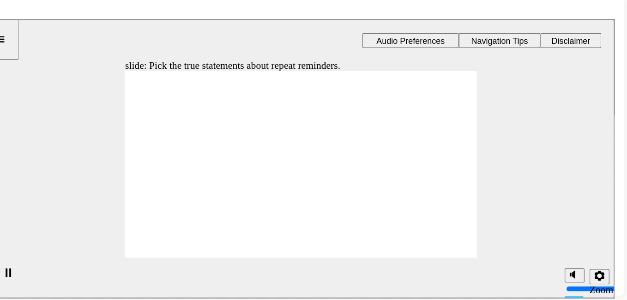
radio input "false"
radio input "true"
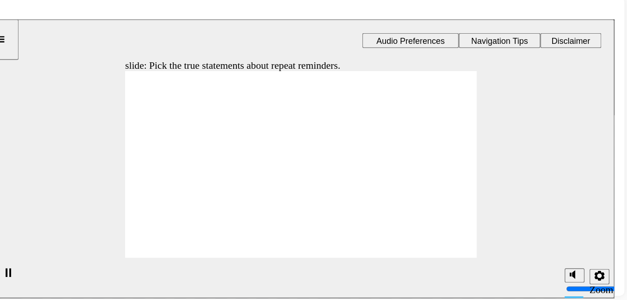
checkbox input "true"
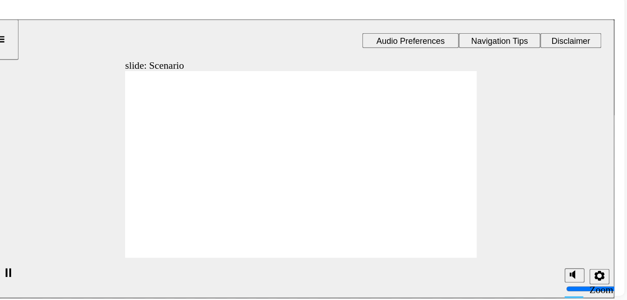
drag, startPoint x: 157, startPoint y: 147, endPoint x: 321, endPoint y: 115, distance: 166.9
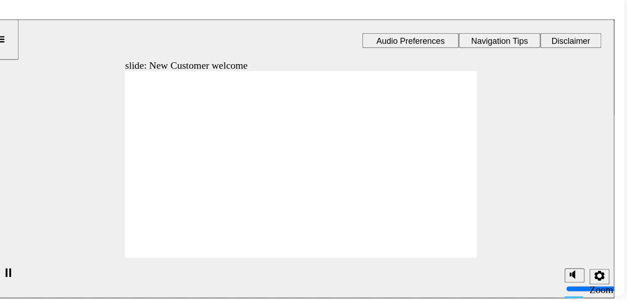
drag, startPoint x: 161, startPoint y: 141, endPoint x: 238, endPoint y: 125, distance: 78.7
drag, startPoint x: 159, startPoint y: 146, endPoint x: 252, endPoint y: 136, distance: 93.3
drag, startPoint x: 160, startPoint y: 144, endPoint x: 260, endPoint y: 156, distance: 100.9
drag, startPoint x: 214, startPoint y: 131, endPoint x: 212, endPoint y: 164, distance: 33.3
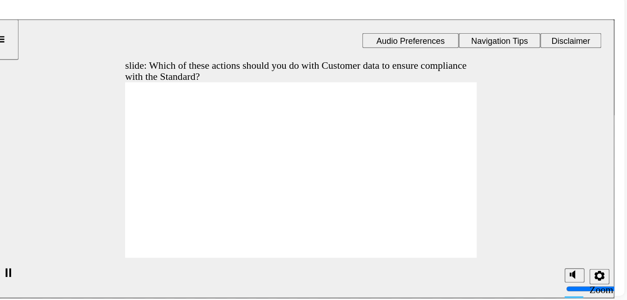
drag, startPoint x: 179, startPoint y: 110, endPoint x: 178, endPoint y: 126, distance: 15.2
drag, startPoint x: 178, startPoint y: 126, endPoint x: 180, endPoint y: 111, distance: 14.8
checkbox input "true"
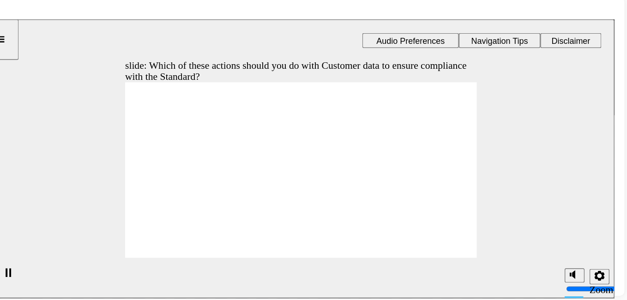
checkbox input "true"
drag, startPoint x: 326, startPoint y: 189, endPoint x: 328, endPoint y: 184, distance: 5.6
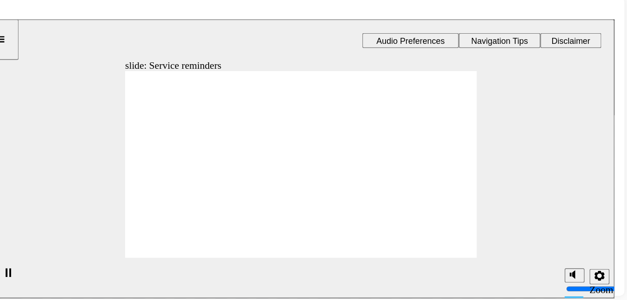
drag, startPoint x: 156, startPoint y: 145, endPoint x: 217, endPoint y: 123, distance: 65.3
drag, startPoint x: 166, startPoint y: 138, endPoint x: 318, endPoint y: 109, distance: 154.5
drag, startPoint x: 160, startPoint y: 149, endPoint x: 236, endPoint y: 130, distance: 78.2
drag, startPoint x: 156, startPoint y: 144, endPoint x: 309, endPoint y: 126, distance: 154.8
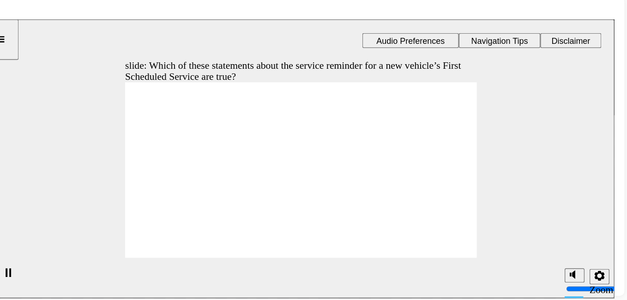
checkbox input "true"
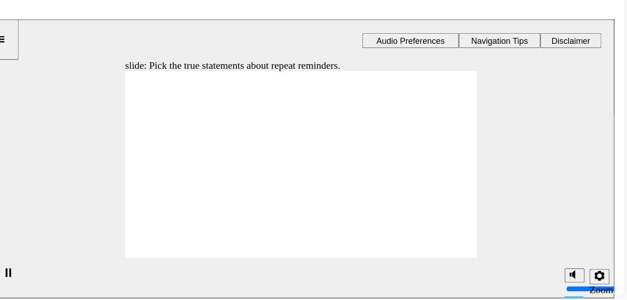
radio input "true"
checkbox input "true"
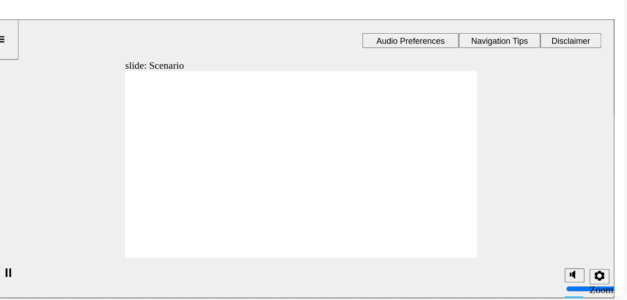
checkbox input "true"
drag, startPoint x: 167, startPoint y: 149, endPoint x: 270, endPoint y: 121, distance: 106.9
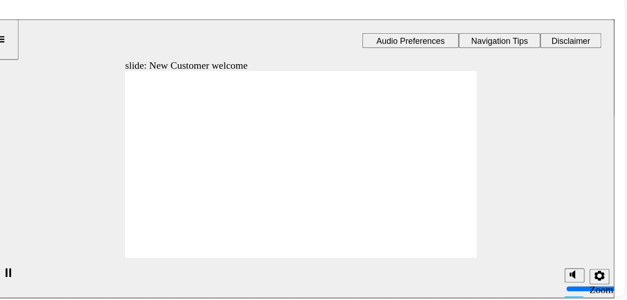
drag, startPoint x: 238, startPoint y: 116, endPoint x: 342, endPoint y: 134, distance: 105.8
drag, startPoint x: 132, startPoint y: 150, endPoint x: 320, endPoint y: 142, distance: 188.5
drag, startPoint x: 146, startPoint y: 147, endPoint x: 228, endPoint y: 137, distance: 82.3
drag, startPoint x: 139, startPoint y: 148, endPoint x: 230, endPoint y: 142, distance: 91.6
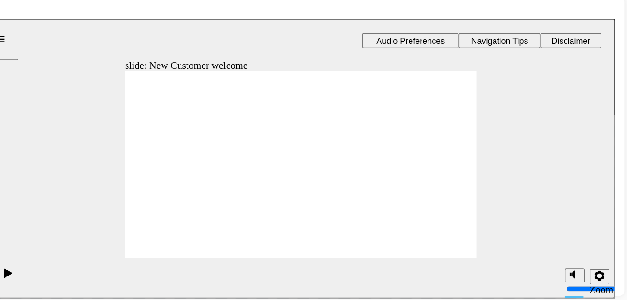
drag, startPoint x: 165, startPoint y: 136, endPoint x: 218, endPoint y: 126, distance: 54.1
drag, startPoint x: 167, startPoint y: 143, endPoint x: 346, endPoint y: 129, distance: 180.1
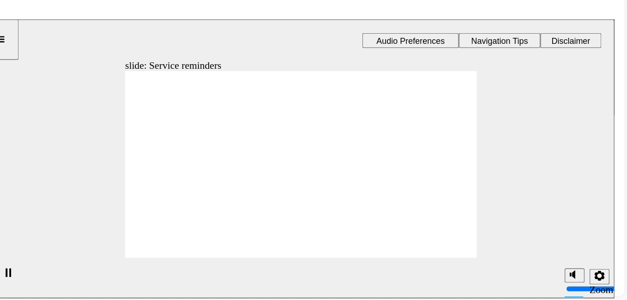
drag, startPoint x: 165, startPoint y: 140, endPoint x: 223, endPoint y: 140, distance: 58.2
drag, startPoint x: 156, startPoint y: 146, endPoint x: 219, endPoint y: 154, distance: 63.7
radio input "true"
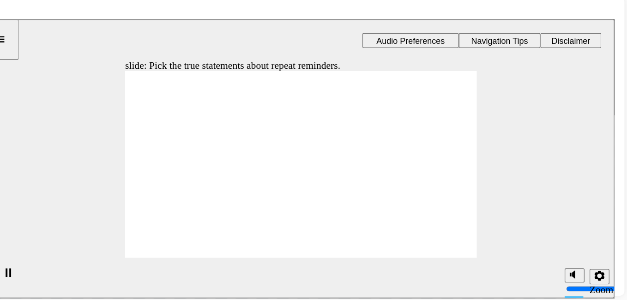
checkbox input "true"
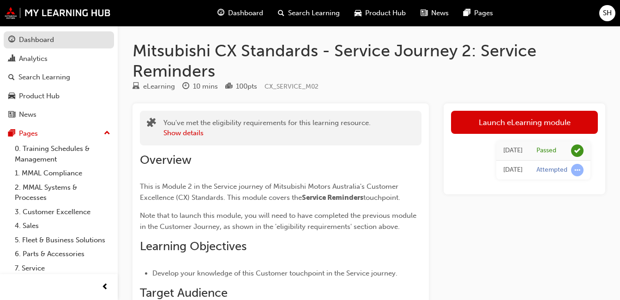
click at [53, 38] on div "Dashboard" at bounding box center [36, 40] width 35 height 11
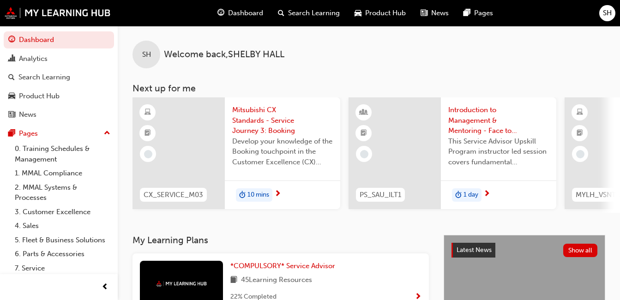
click at [260, 198] on span "10 mins" at bounding box center [258, 195] width 22 height 11
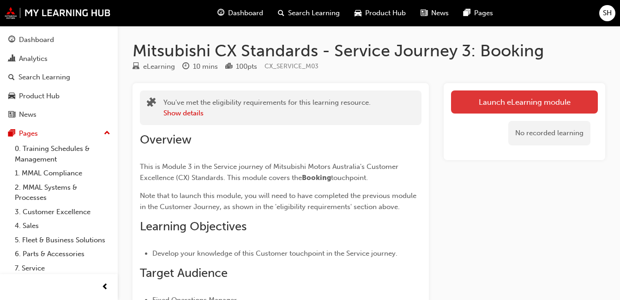
click at [499, 98] on link "Launch eLearning module" at bounding box center [524, 101] width 147 height 23
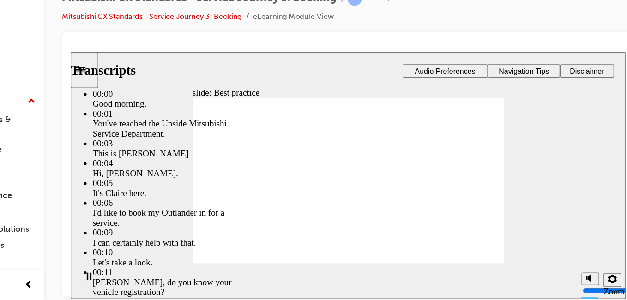
type input "160"
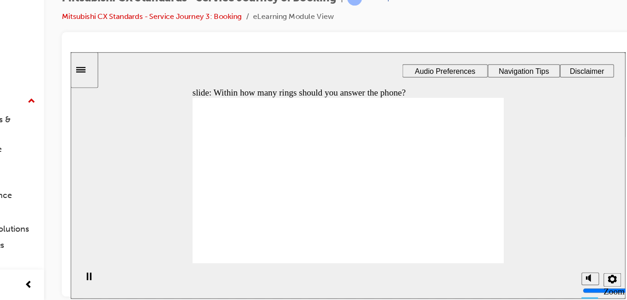
radio input "true"
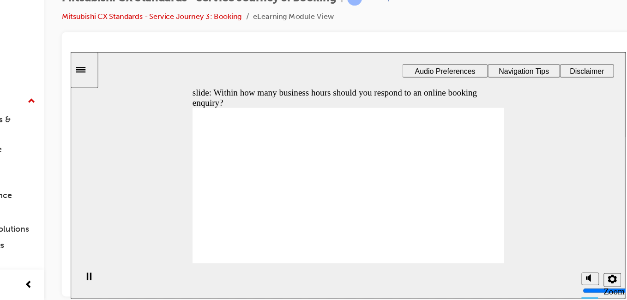
radio input "true"
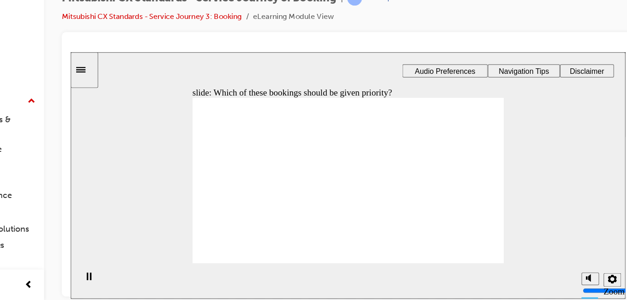
checkbox input "true"
drag, startPoint x: 266, startPoint y: 144, endPoint x: 293, endPoint y: 186, distance: 49.4
drag, startPoint x: 237, startPoint y: 179, endPoint x: 307, endPoint y: 169, distance: 70.0
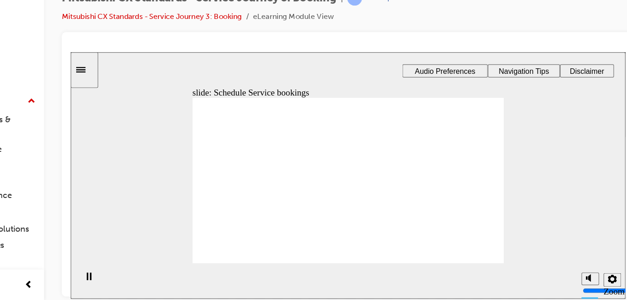
drag, startPoint x: 236, startPoint y: 178, endPoint x: 313, endPoint y: 169, distance: 76.7
drag, startPoint x: 222, startPoint y: 176, endPoint x: 319, endPoint y: 179, distance: 97.0
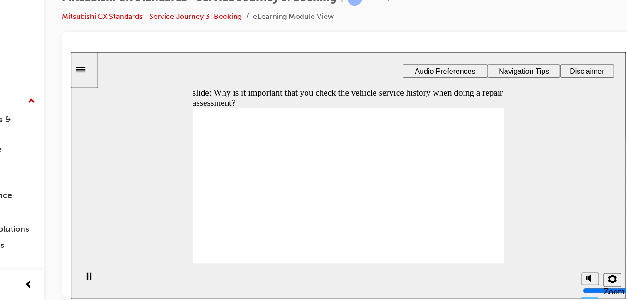
checkbox input "true"
drag, startPoint x: 413, startPoint y: 211, endPoint x: 415, endPoint y: 216, distance: 5.2
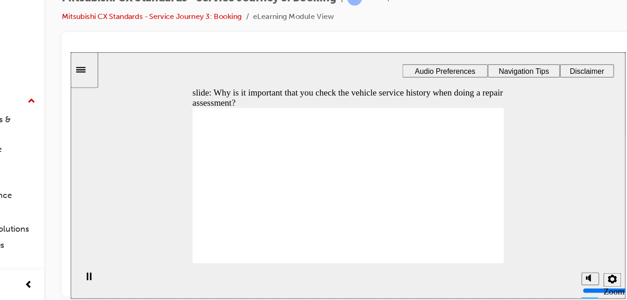
checkbox input "true"
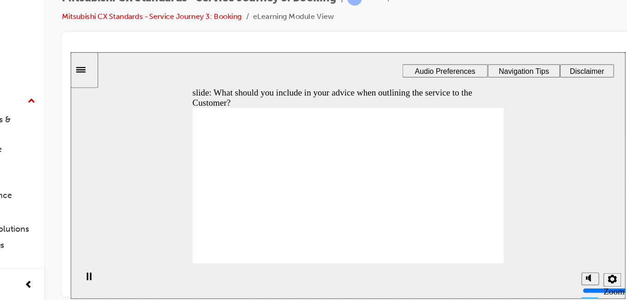
checkbox input "true"
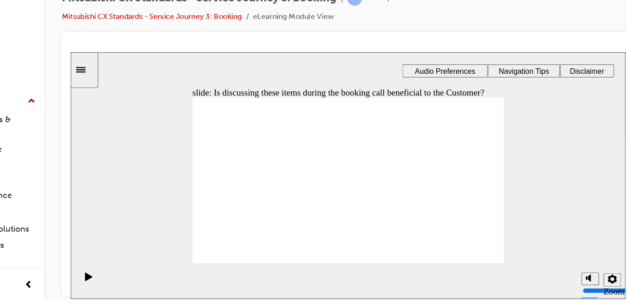
checkbox input "true"
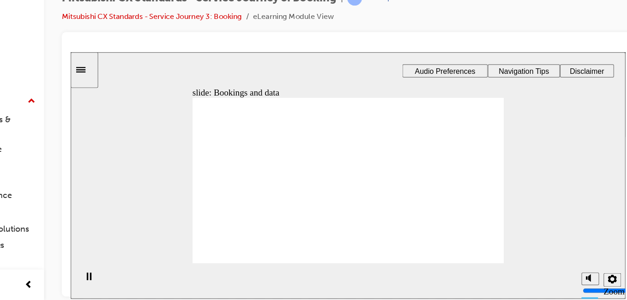
drag, startPoint x: 223, startPoint y: 170, endPoint x: 388, endPoint y: 156, distance: 165.8
drag, startPoint x: 236, startPoint y: 175, endPoint x: 303, endPoint y: 145, distance: 73.6
drag, startPoint x: 242, startPoint y: 171, endPoint x: 311, endPoint y: 144, distance: 73.4
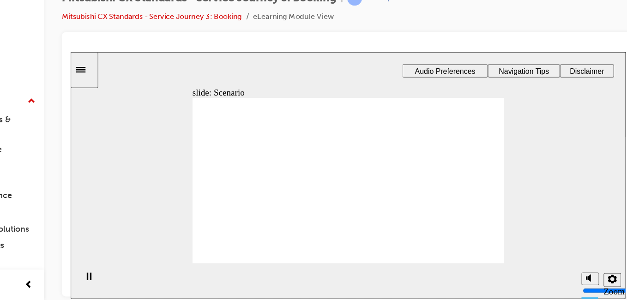
checkbox input "true"
checkbox input "false"
checkbox input "true"
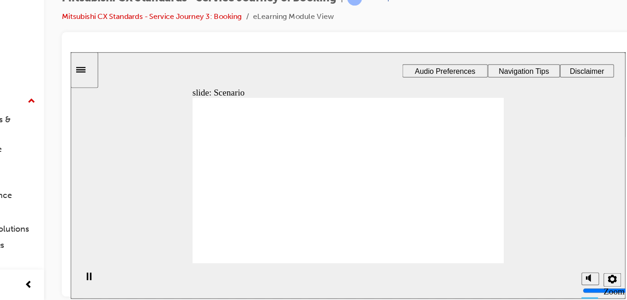
checkbox input "true"
drag, startPoint x: 345, startPoint y: 132, endPoint x: 347, endPoint y: 152, distance: 19.9
checkbox input "true"
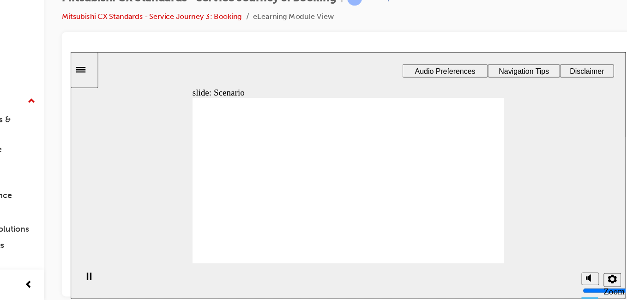
checkbox input "true"
checkbox input "false"
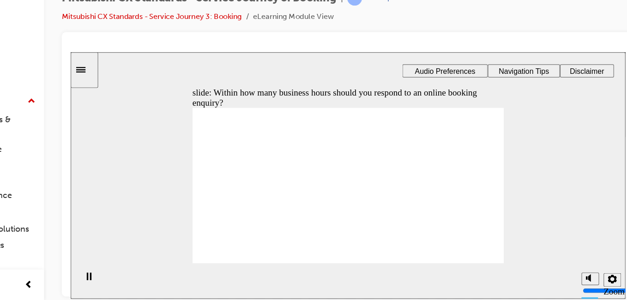
radio input "true"
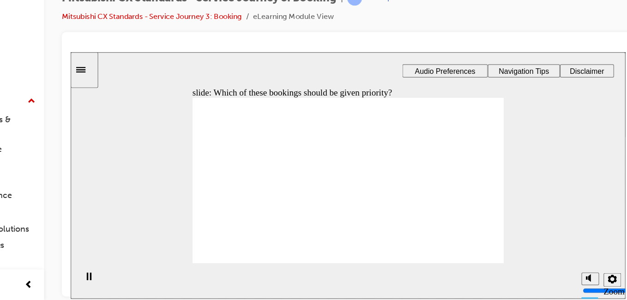
checkbox input "true"
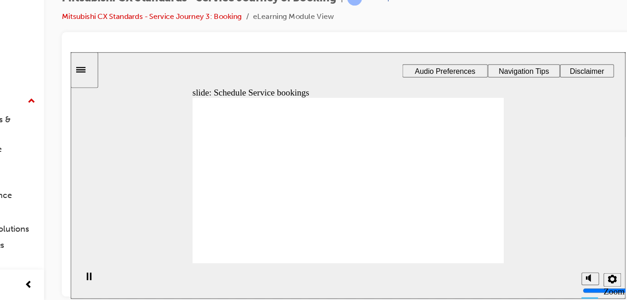
drag, startPoint x: 244, startPoint y: 175, endPoint x: 401, endPoint y: 169, distance: 157.0
drag, startPoint x: 240, startPoint y: 178, endPoint x: 314, endPoint y: 152, distance: 78.7
drag, startPoint x: 244, startPoint y: 163, endPoint x: 340, endPoint y: 170, distance: 96.7
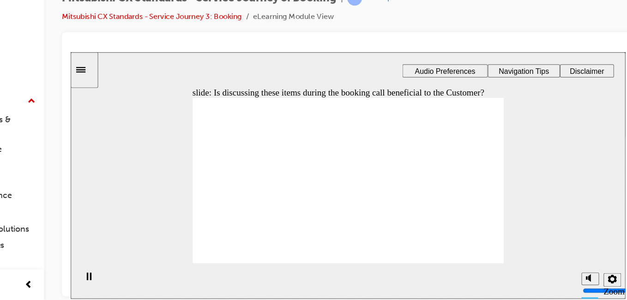
checkbox input "true"
drag, startPoint x: 259, startPoint y: 164, endPoint x: 241, endPoint y: 154, distance: 20.9
checkbox input "true"
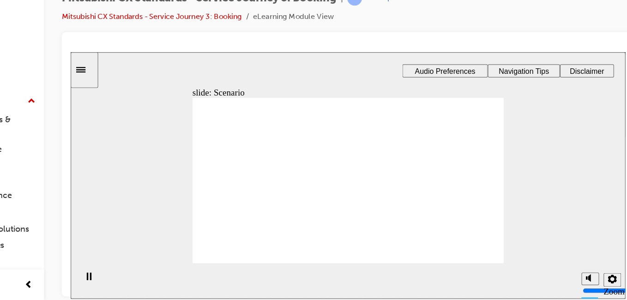
checkbox input "true"
checkbox input "false"
checkbox input "true"
drag, startPoint x: 304, startPoint y: 160, endPoint x: 306, endPoint y: 171, distance: 11.2
checkbox input "true"
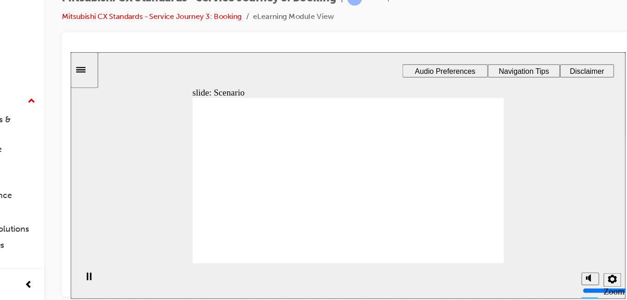
checkbox input "true"
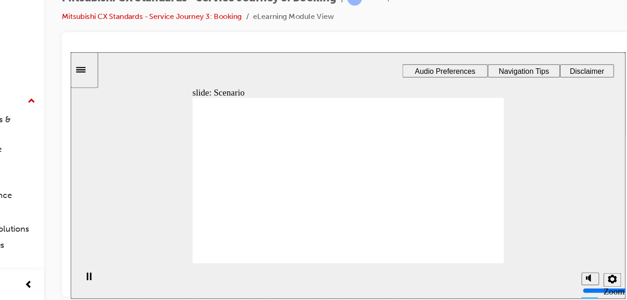
checkbox input "true"
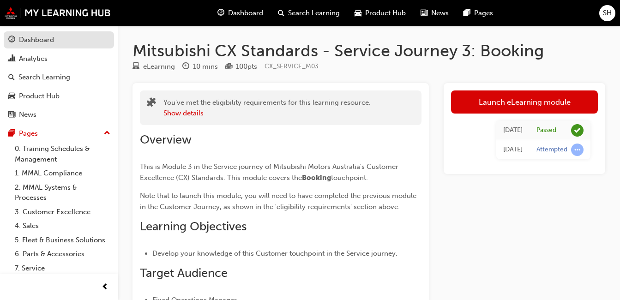
click at [51, 33] on link "Dashboard" at bounding box center [59, 39] width 110 height 17
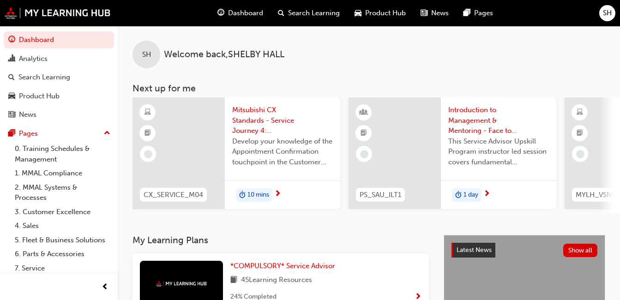
click at [249, 193] on span "10 mins" at bounding box center [258, 195] width 22 height 11
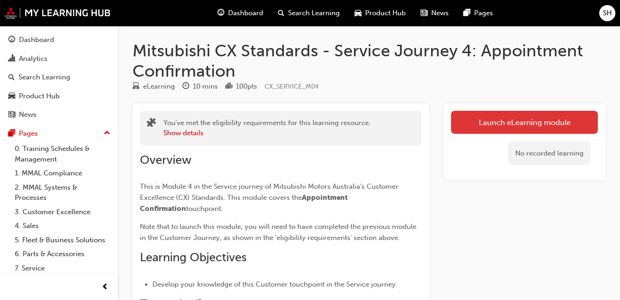
click at [524, 118] on link "Launch eLearning module" at bounding box center [524, 122] width 147 height 23
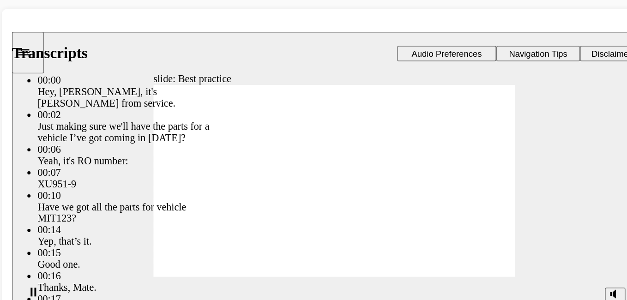
type input "103"
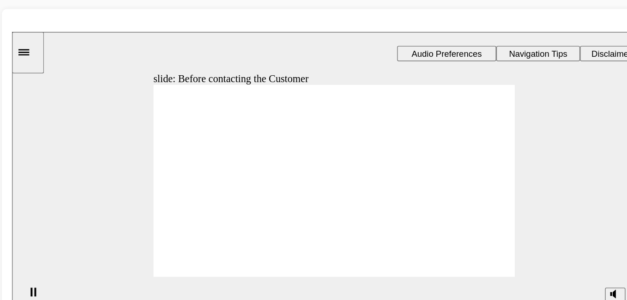
drag, startPoint x: 176, startPoint y: 142, endPoint x: 244, endPoint y: 126, distance: 69.3
drag, startPoint x: 183, startPoint y: 151, endPoint x: 253, endPoint y: 144, distance: 70.1
drag, startPoint x: 181, startPoint y: 147, endPoint x: 264, endPoint y: 140, distance: 82.9
drag, startPoint x: 175, startPoint y: 148, endPoint x: 253, endPoint y: 171, distance: 81.4
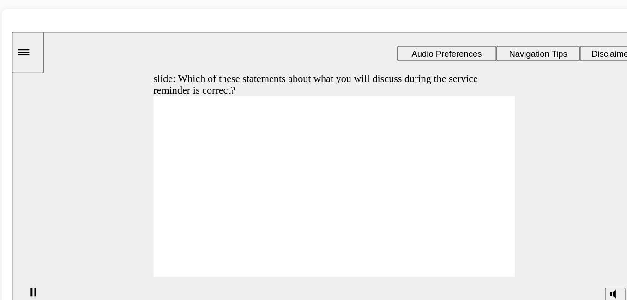
checkbox input "true"
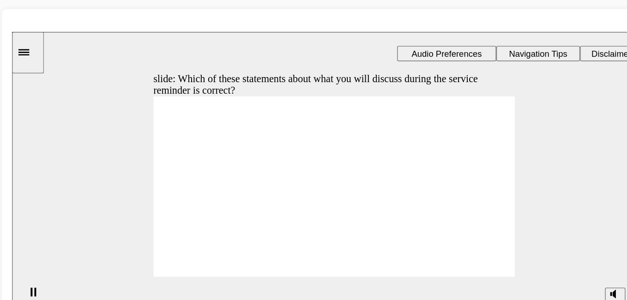
checkbox input "true"
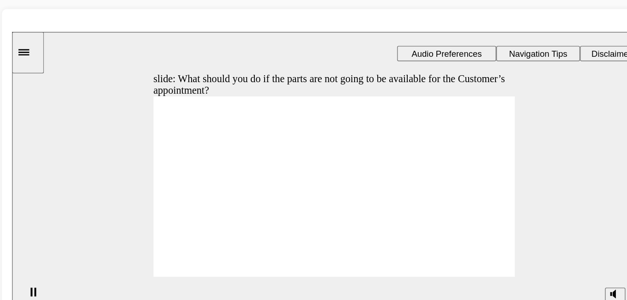
checkbox input "true"
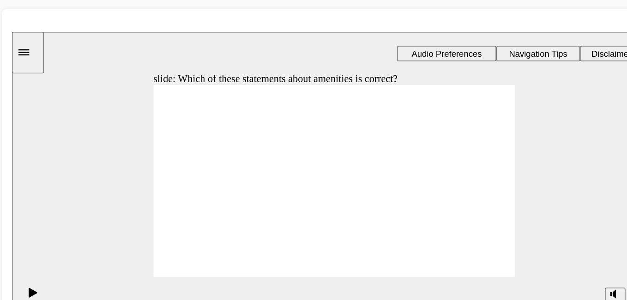
checkbox input "true"
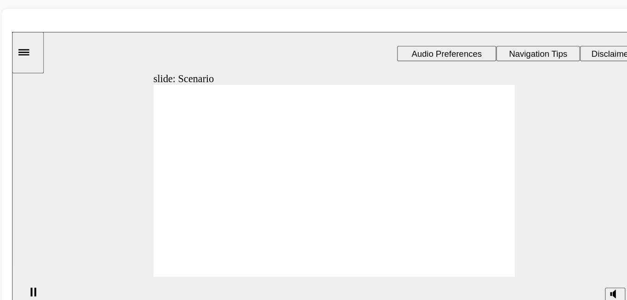
checkbox input "true"
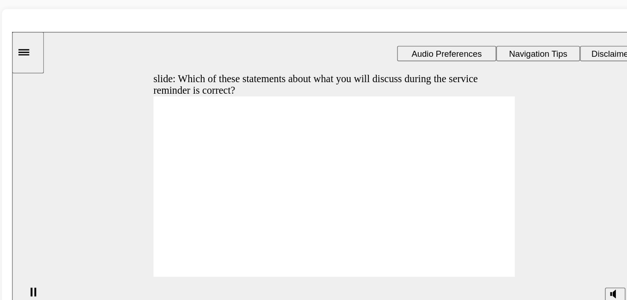
checkbox input "true"
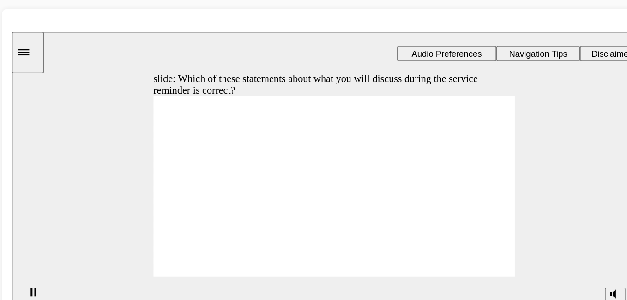
checkbox input "true"
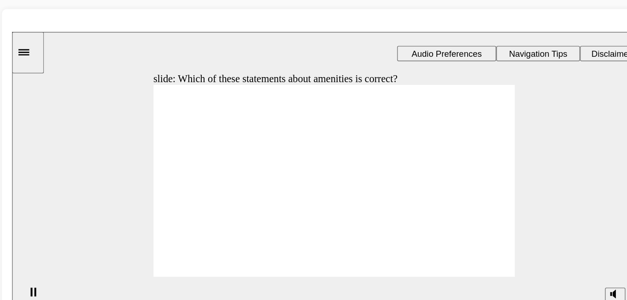
drag, startPoint x: 190, startPoint y: 157, endPoint x: 186, endPoint y: 169, distance: 12.9
drag, startPoint x: 186, startPoint y: 169, endPoint x: 190, endPoint y: 150, distance: 19.8
checkbox input "true"
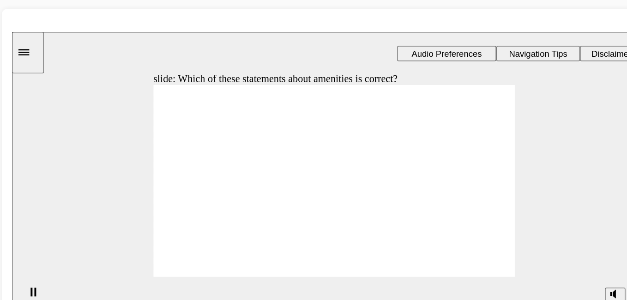
checkbox input "true"
drag, startPoint x: 203, startPoint y: 138, endPoint x: 201, endPoint y: 158, distance: 19.5
drag, startPoint x: 201, startPoint y: 158, endPoint x: 200, endPoint y: 137, distance: 20.8
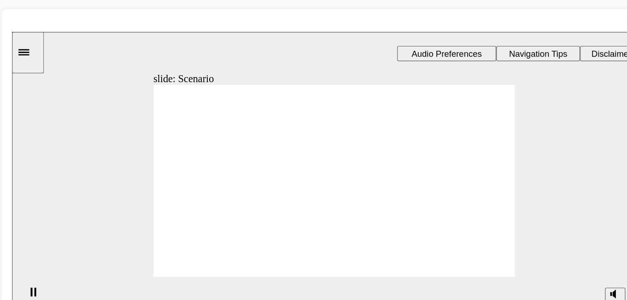
checkbox input "true"
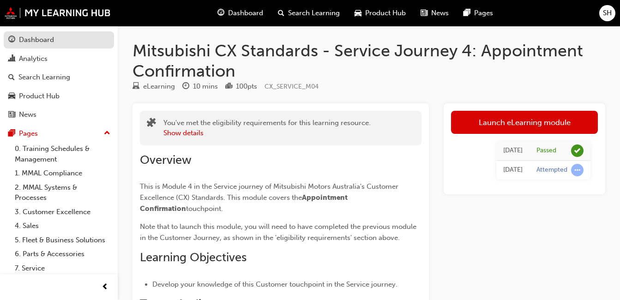
click at [77, 36] on div "Dashboard" at bounding box center [58, 40] width 101 height 12
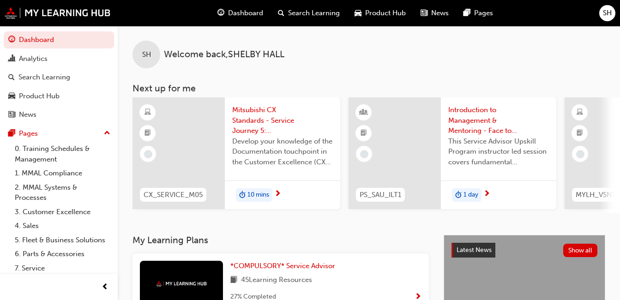
drag, startPoint x: 286, startPoint y: 212, endPoint x: 295, endPoint y: 215, distance: 9.2
click at [295, 213] on div "CX_SERVICE_M05 Mitsubishi CX Standards - Service Journey 5: Documentation Devel…" at bounding box center [375, 154] width 487 height 115
click at [253, 192] on span "10 mins" at bounding box center [258, 195] width 22 height 11
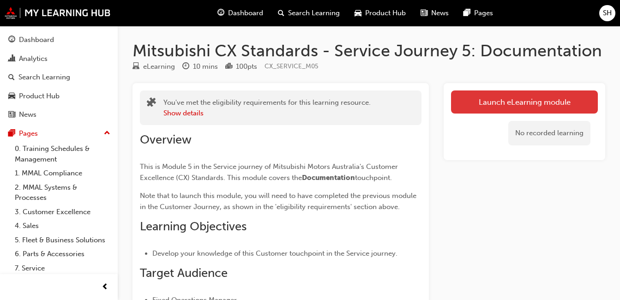
click at [496, 97] on link "Launch eLearning module" at bounding box center [524, 101] width 147 height 23
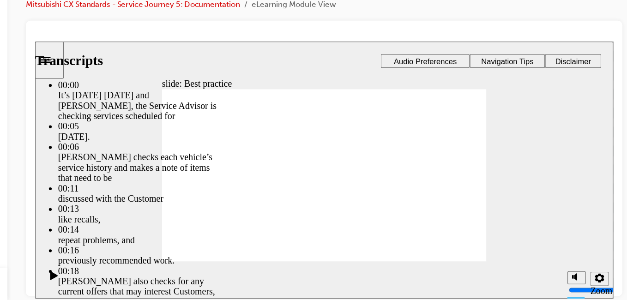
type input "104"
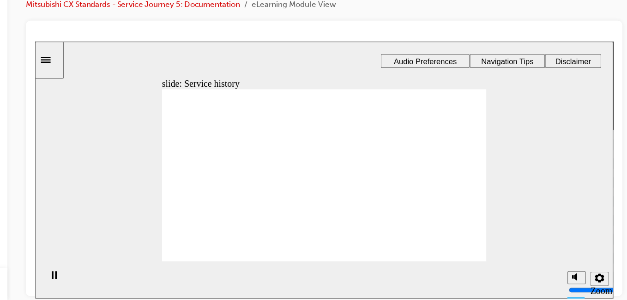
drag, startPoint x: 198, startPoint y: 158, endPoint x: 268, endPoint y: 138, distance: 72.9
drag, startPoint x: 167, startPoint y: 152, endPoint x: 228, endPoint y: 152, distance: 60.9
drag, startPoint x: 203, startPoint y: 145, endPoint x: 267, endPoint y: 169, distance: 68.9
drag, startPoint x: 198, startPoint y: 148, endPoint x: 277, endPoint y: 181, distance: 86.7
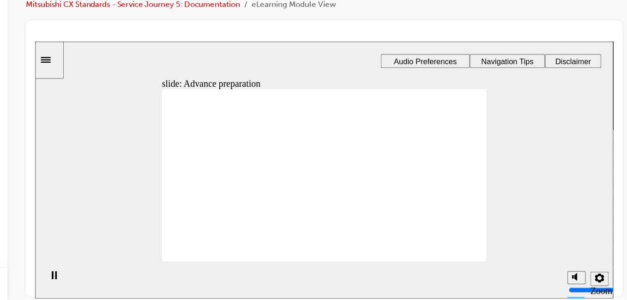
drag, startPoint x: 282, startPoint y: 183, endPoint x: 367, endPoint y: 126, distance: 102.8
drag, startPoint x: 279, startPoint y: 162, endPoint x: 286, endPoint y: 160, distance: 7.9
drag, startPoint x: 279, startPoint y: 138, endPoint x: 364, endPoint y: 138, distance: 85.4
drag, startPoint x: 262, startPoint y: 161, endPoint x: 355, endPoint y: 158, distance: 92.8
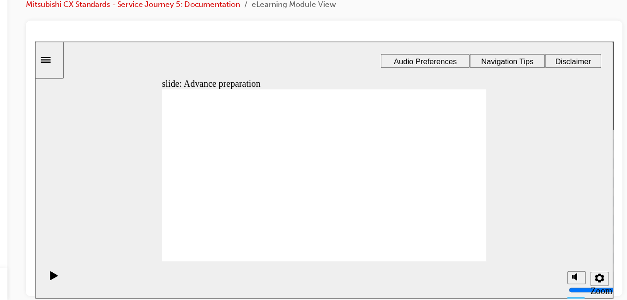
drag, startPoint x: 290, startPoint y: 115, endPoint x: 379, endPoint y: 183, distance: 111.3
checkbox input "true"
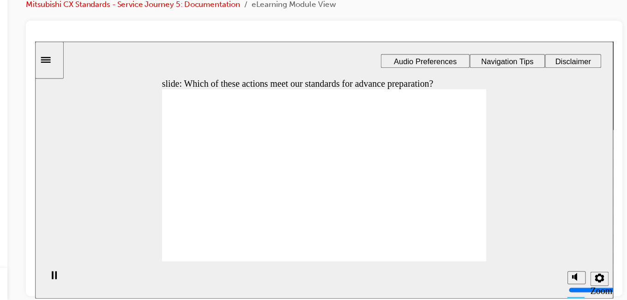
drag, startPoint x: 194, startPoint y: 158, endPoint x: 270, endPoint y: 126, distance: 82.0
drag, startPoint x: 190, startPoint y: 152, endPoint x: 262, endPoint y: 133, distance: 74.6
drag, startPoint x: 203, startPoint y: 158, endPoint x: 288, endPoint y: 149, distance: 84.9
drag, startPoint x: 190, startPoint y: 159, endPoint x: 264, endPoint y: 169, distance: 74.5
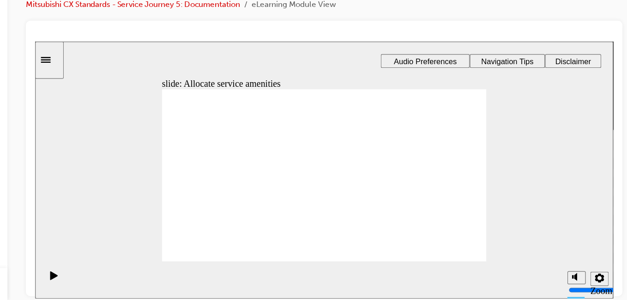
drag, startPoint x: 213, startPoint y: 152, endPoint x: 314, endPoint y: 180, distance: 104.7
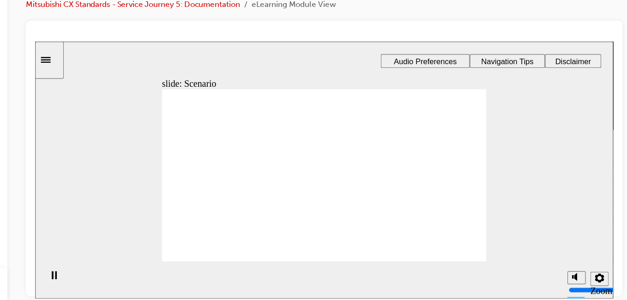
checkbox input "true"
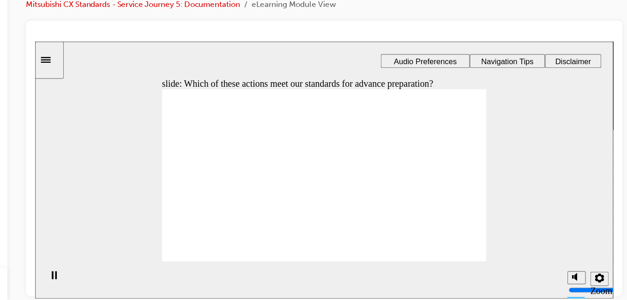
checkbox input "true"
drag, startPoint x: 190, startPoint y: 154, endPoint x: 277, endPoint y: 114, distance: 95.4
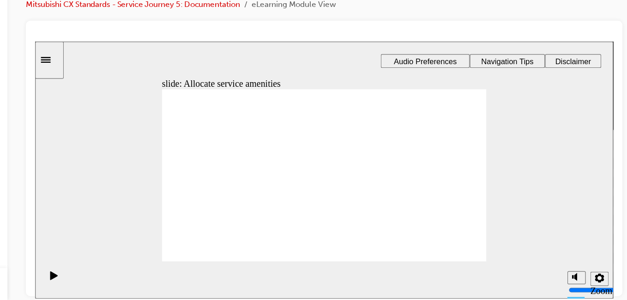
drag, startPoint x: 192, startPoint y: 157, endPoint x: 267, endPoint y: 143, distance: 76.6
drag, startPoint x: 181, startPoint y: 156, endPoint x: 346, endPoint y: 142, distance: 165.8
drag, startPoint x: 221, startPoint y: 160, endPoint x: 376, endPoint y: 149, distance: 156.0
drag, startPoint x: 222, startPoint y: 154, endPoint x: 298, endPoint y: 152, distance: 76.2
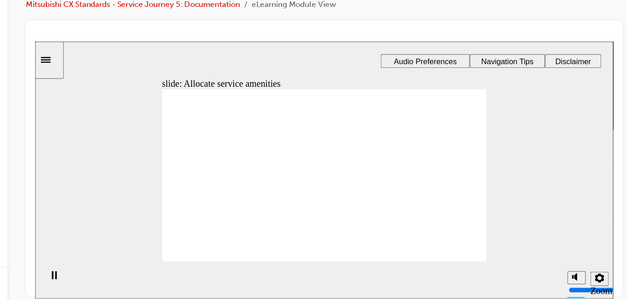
checkbox input "true"
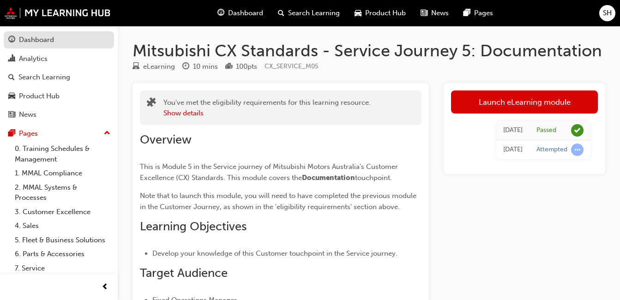
click at [50, 40] on div "Dashboard" at bounding box center [36, 40] width 35 height 11
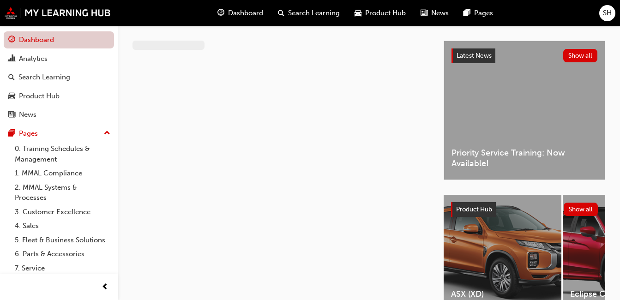
click at [32, 40] on link "Dashboard" at bounding box center [59, 39] width 110 height 17
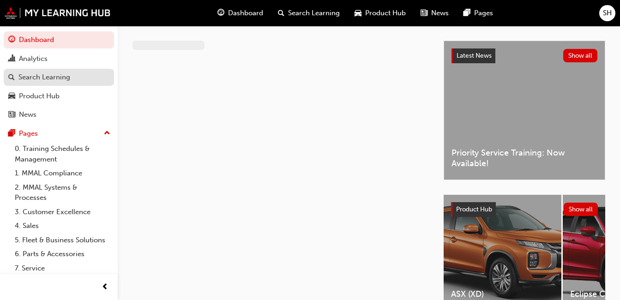
click at [68, 83] on link "Search Learning" at bounding box center [59, 77] width 110 height 17
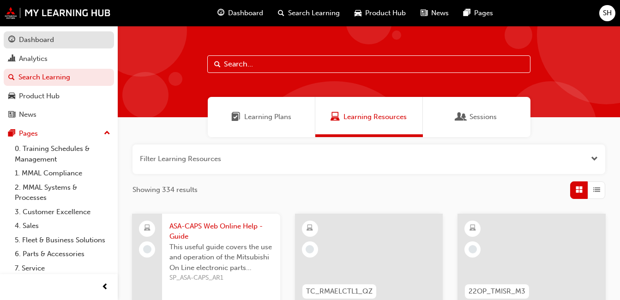
click at [54, 37] on div "Dashboard" at bounding box center [58, 40] width 101 height 12
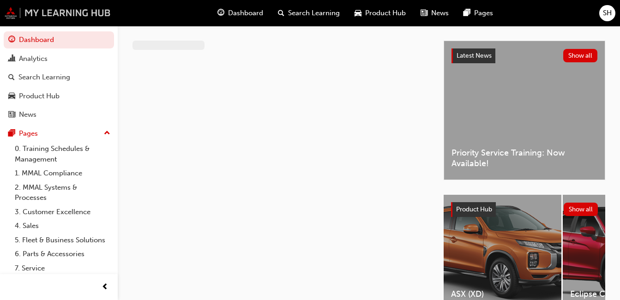
click at [55, 9] on img at bounding box center [58, 13] width 106 height 12
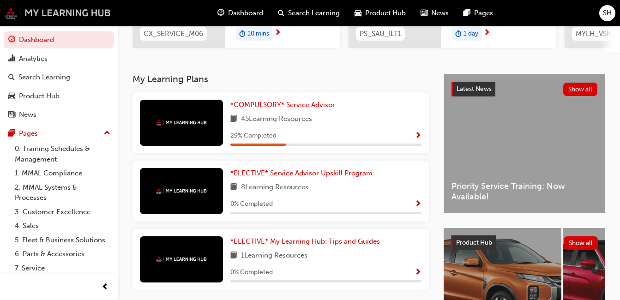
scroll to position [190, 0]
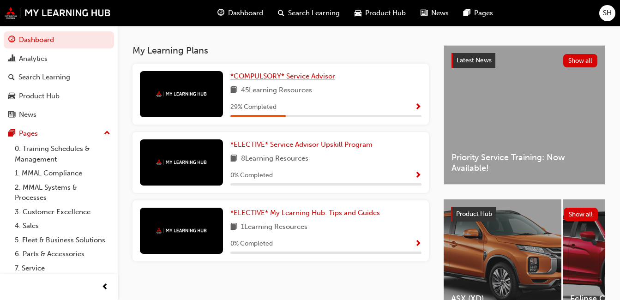
click at [265, 80] on span "*COMPULSORY* Service Advisor" at bounding box center [282, 76] width 105 height 8
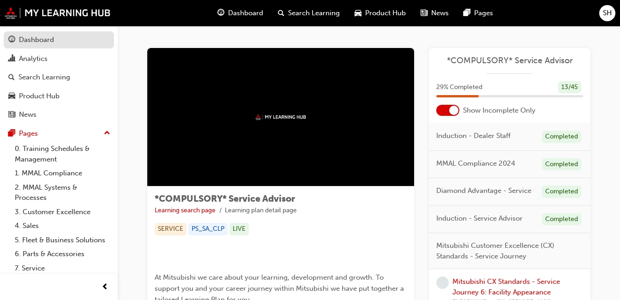
click at [56, 41] on div "Dashboard" at bounding box center [58, 40] width 101 height 12
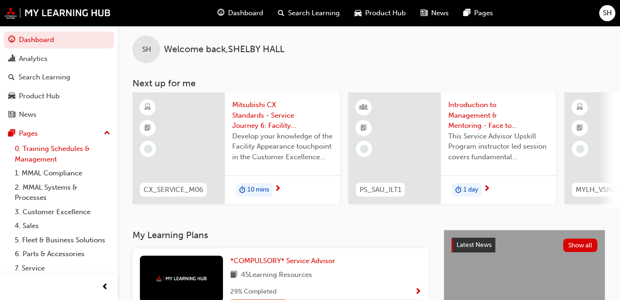
click at [41, 147] on link "0. Training Schedules & Management" at bounding box center [62, 154] width 103 height 24
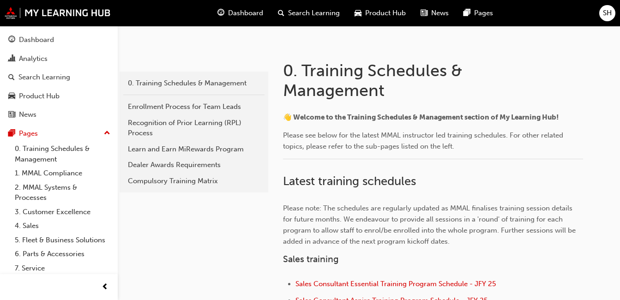
scroll to position [150, 0]
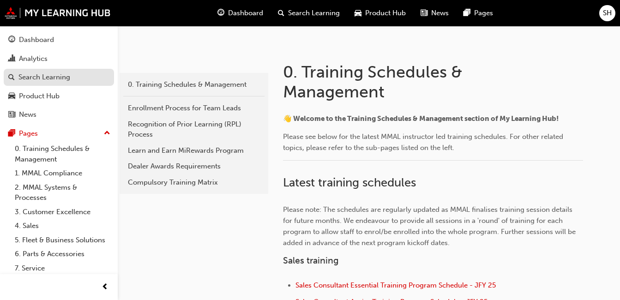
click at [72, 81] on div "Search Learning" at bounding box center [58, 78] width 101 height 12
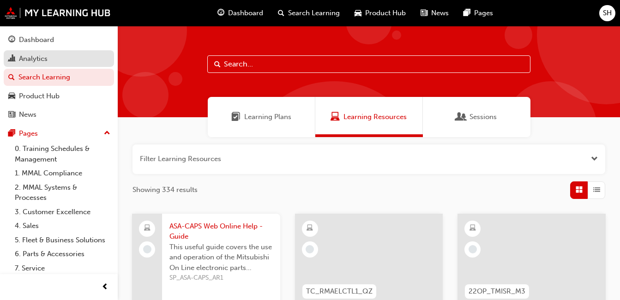
click at [49, 63] on div "Analytics" at bounding box center [58, 59] width 101 height 12
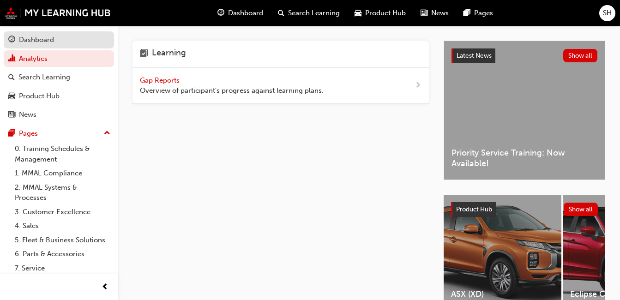
click at [40, 36] on div "Dashboard" at bounding box center [36, 40] width 35 height 11
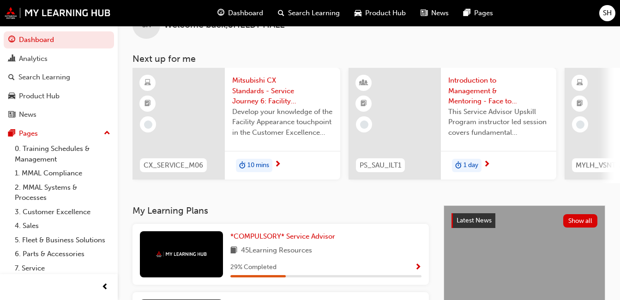
click at [261, 166] on span "10 mins" at bounding box center [258, 165] width 22 height 11
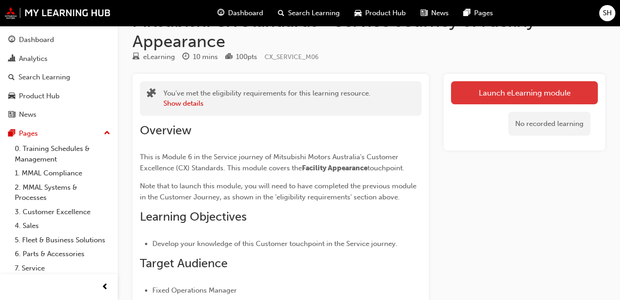
click at [513, 103] on link "Launch eLearning module" at bounding box center [524, 92] width 147 height 23
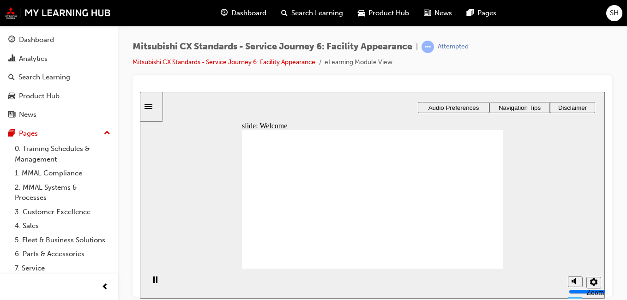
click at [104, 132] on span "up-icon" at bounding box center [107, 133] width 6 height 12
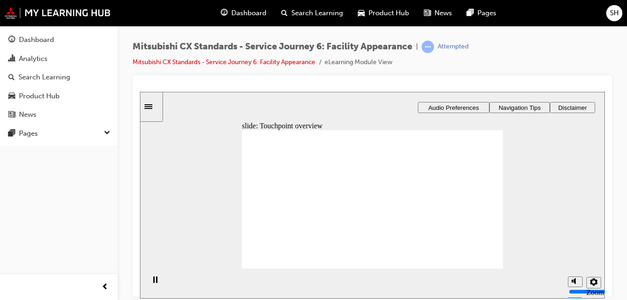
click at [102, 132] on div "Pages" at bounding box center [58, 134] width 101 height 12
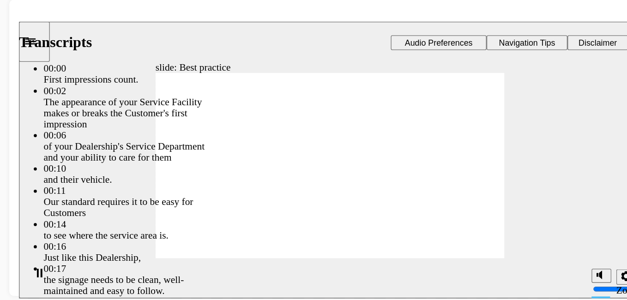
type input "116"
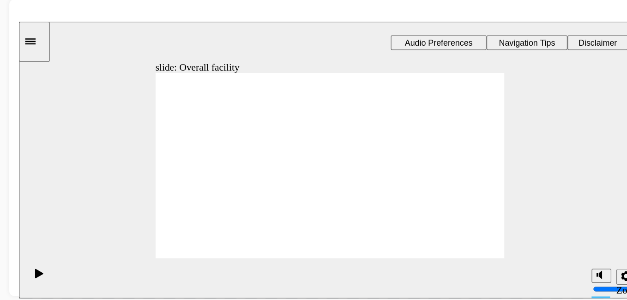
drag, startPoint x: 190, startPoint y: 140, endPoint x: 279, endPoint y: 137, distance: 89.2
drag, startPoint x: 178, startPoint y: 151, endPoint x: 282, endPoint y: 104, distance: 114.2
drag, startPoint x: 186, startPoint y: 143, endPoint x: 292, endPoint y: 134, distance: 106.1
drag, startPoint x: 187, startPoint y: 154, endPoint x: 252, endPoint y: 144, distance: 65.8
drag, startPoint x: 166, startPoint y: 152, endPoint x: 248, endPoint y: 162, distance: 83.3
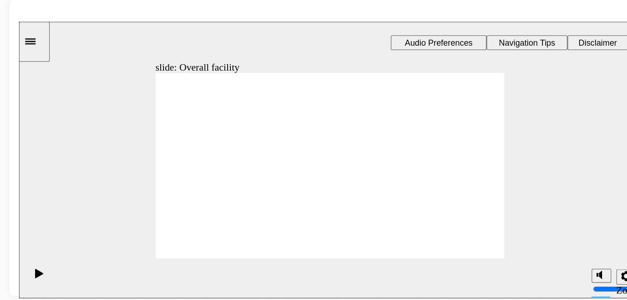
checkbox input "true"
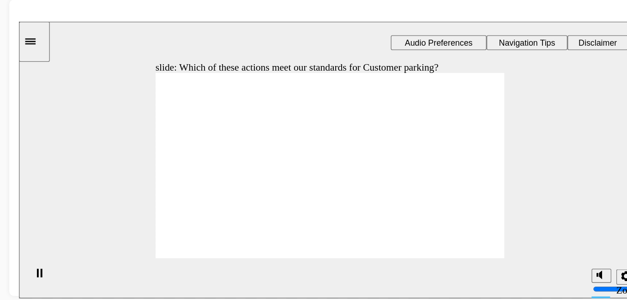
checkbox input "true"
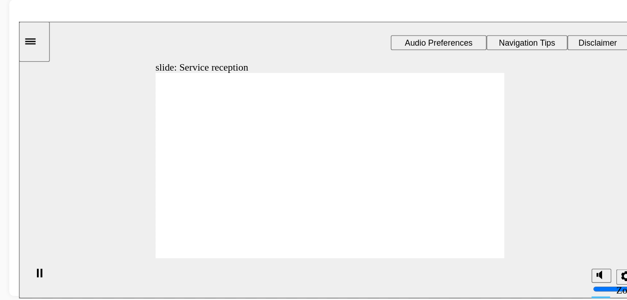
drag, startPoint x: 190, startPoint y: 144, endPoint x: 367, endPoint y: 143, distance: 176.4
drag, startPoint x: 182, startPoint y: 146, endPoint x: 260, endPoint y: 141, distance: 78.2
drag, startPoint x: 185, startPoint y: 147, endPoint x: 255, endPoint y: 147, distance: 70.6
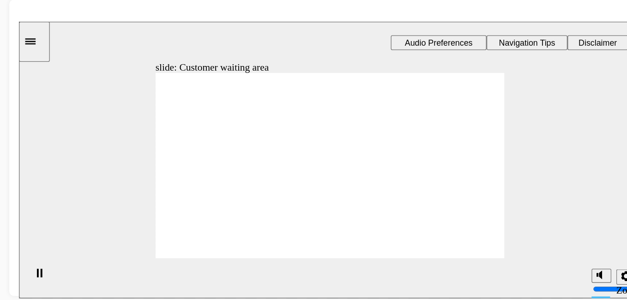
drag, startPoint x: 184, startPoint y: 147, endPoint x: 268, endPoint y: 131, distance: 85.6
drag, startPoint x: 172, startPoint y: 143, endPoint x: 248, endPoint y: 131, distance: 77.1
drag, startPoint x: 191, startPoint y: 145, endPoint x: 235, endPoint y: 135, distance: 46.0
drag, startPoint x: 192, startPoint y: 137, endPoint x: 365, endPoint y: 109, distance: 174.9
drag, startPoint x: 179, startPoint y: 145, endPoint x: 268, endPoint y: 151, distance: 88.8
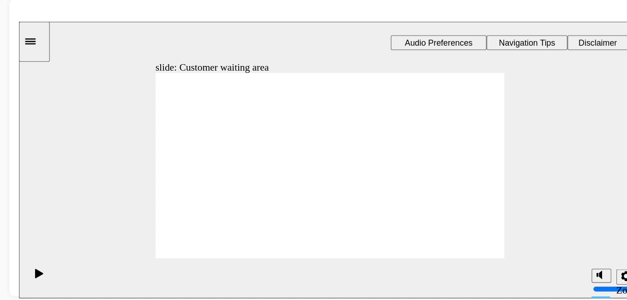
drag, startPoint x: 171, startPoint y: 138, endPoint x: 259, endPoint y: 164, distance: 91.0
drag, startPoint x: 250, startPoint y: 113, endPoint x: 332, endPoint y: 119, distance: 82.4
checkbox input "true"
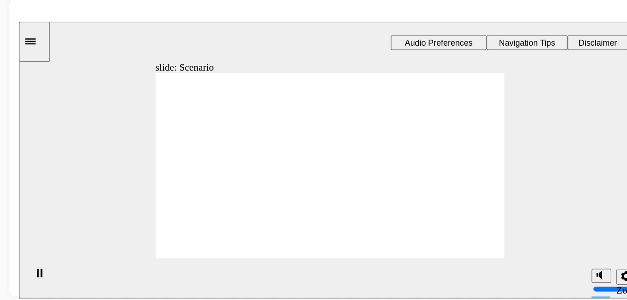
checkbox input "true"
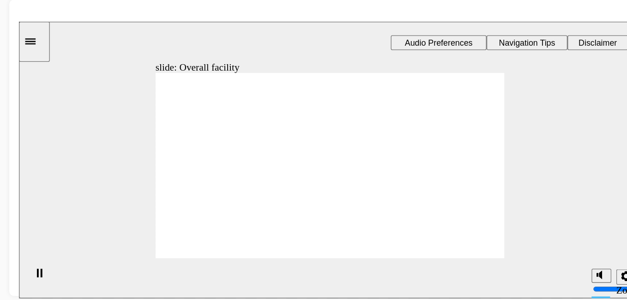
drag, startPoint x: 183, startPoint y: 152, endPoint x: 262, endPoint y: 138, distance: 79.8
drag, startPoint x: 172, startPoint y: 153, endPoint x: 338, endPoint y: 114, distance: 170.8
drag, startPoint x: 139, startPoint y: 144, endPoint x: 265, endPoint y: 131, distance: 126.2
drag, startPoint x: 325, startPoint y: 111, endPoint x: 254, endPoint y: 119, distance: 72.0
drag, startPoint x: 183, startPoint y: 141, endPoint x: 249, endPoint y: 139, distance: 66.5
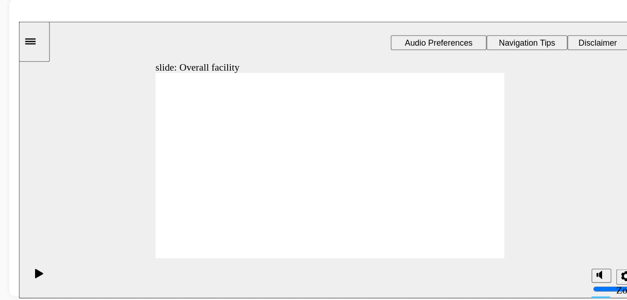
drag, startPoint x: 171, startPoint y: 149, endPoint x: 241, endPoint y: 161, distance: 70.3
drag, startPoint x: 163, startPoint y: 180, endPoint x: 169, endPoint y: 180, distance: 5.1
checkbox input "true"
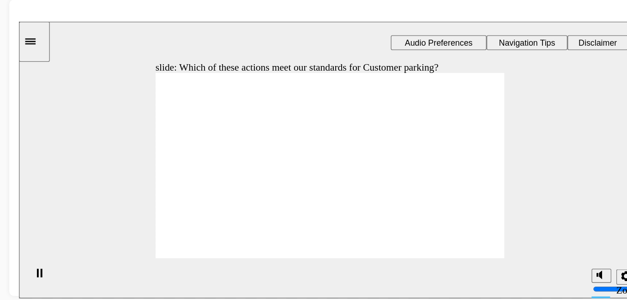
checkbox input "true"
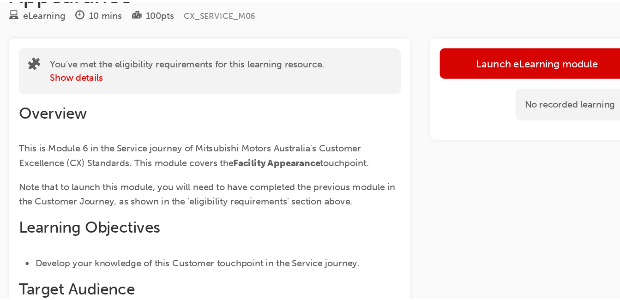
scroll to position [30, 0]
